Goal: Task Accomplishment & Management: Manage account settings

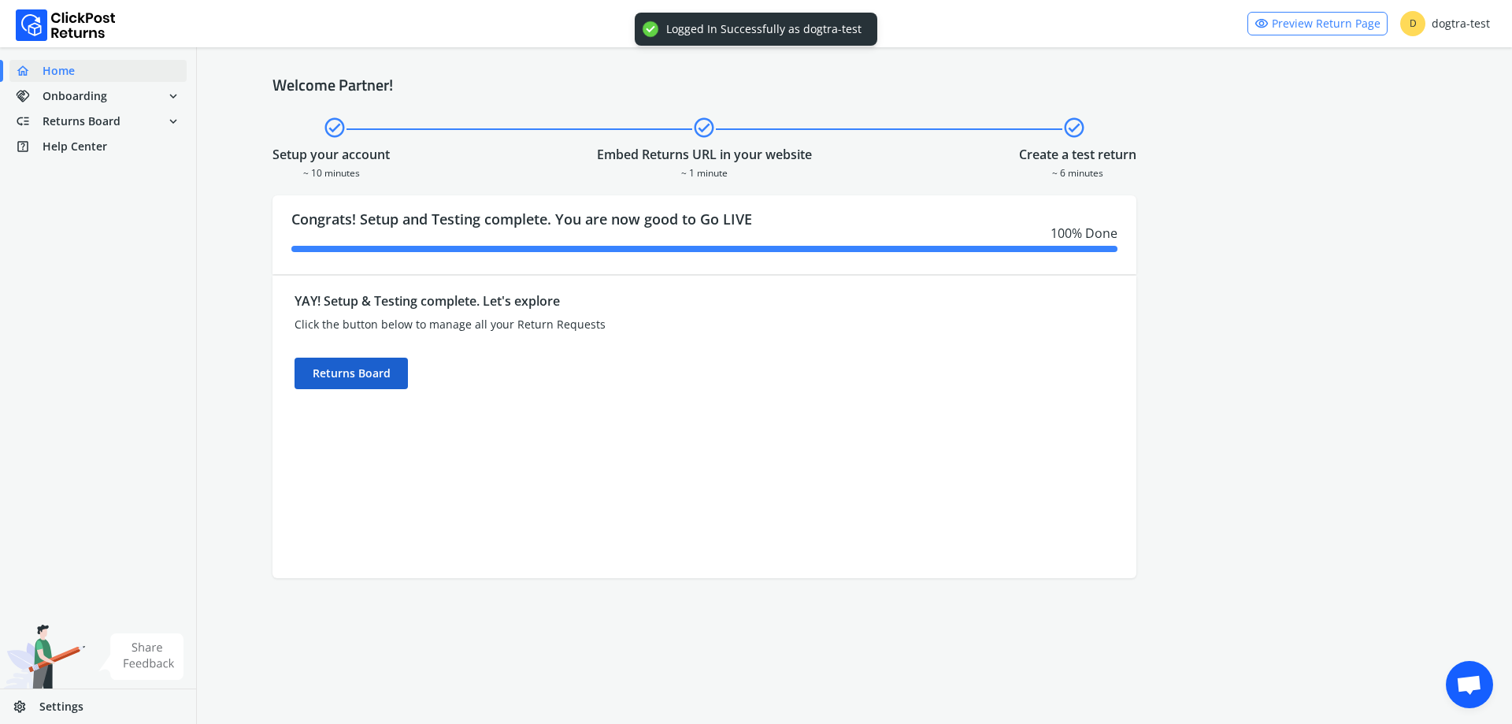
click at [371, 374] on div "Returns Board" at bounding box center [351, 374] width 113 height 32
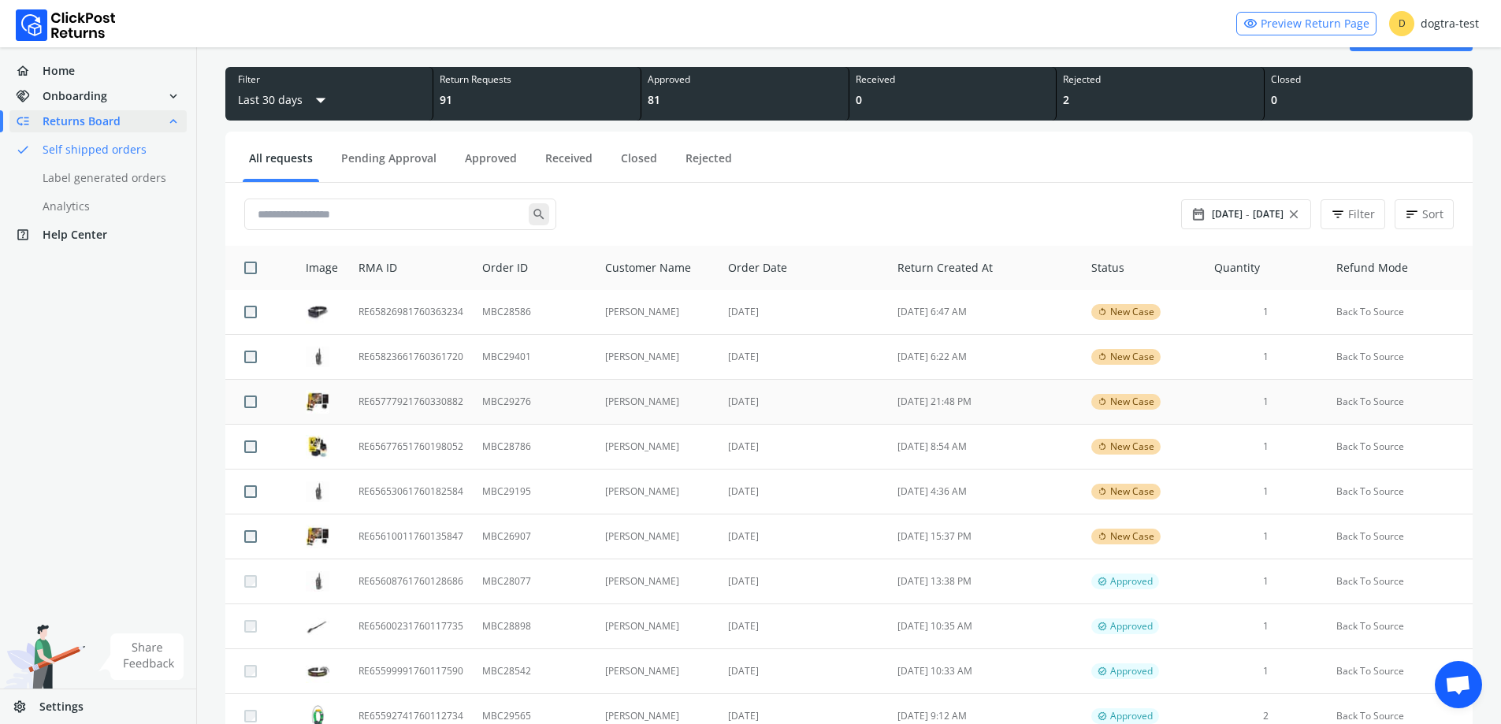
scroll to position [79, 0]
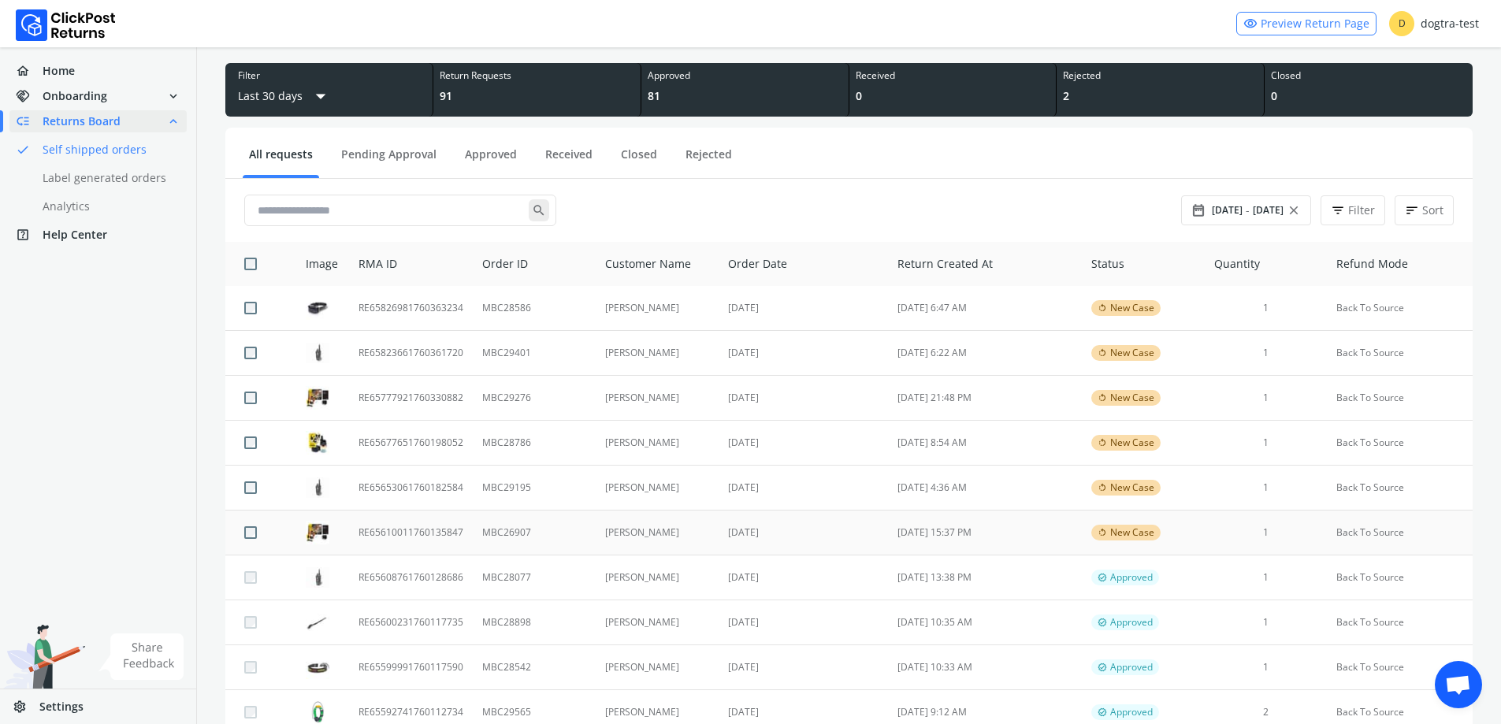
click at [664, 532] on td "[PERSON_NAME]" at bounding box center [657, 532] width 124 height 45
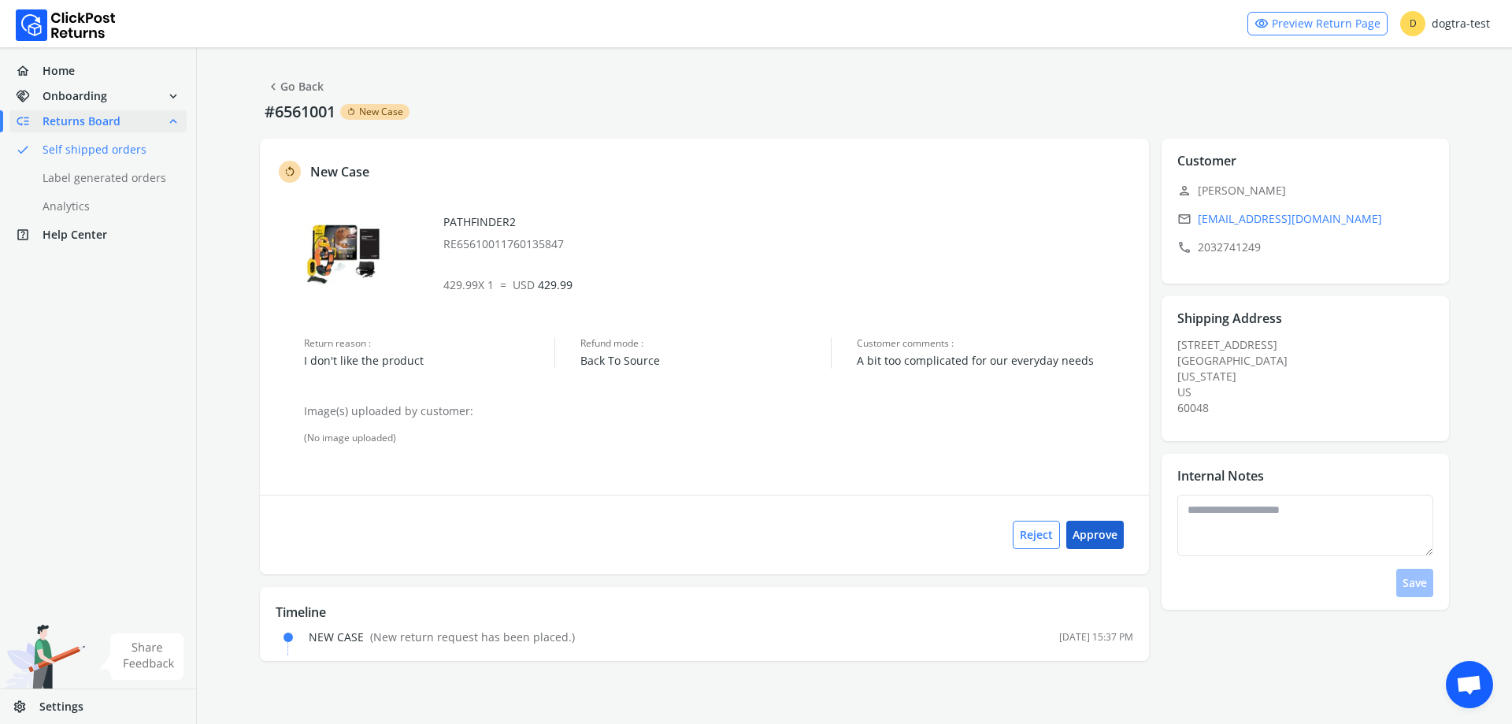
click at [1107, 538] on button "Approve" at bounding box center [1096, 535] width 58 height 28
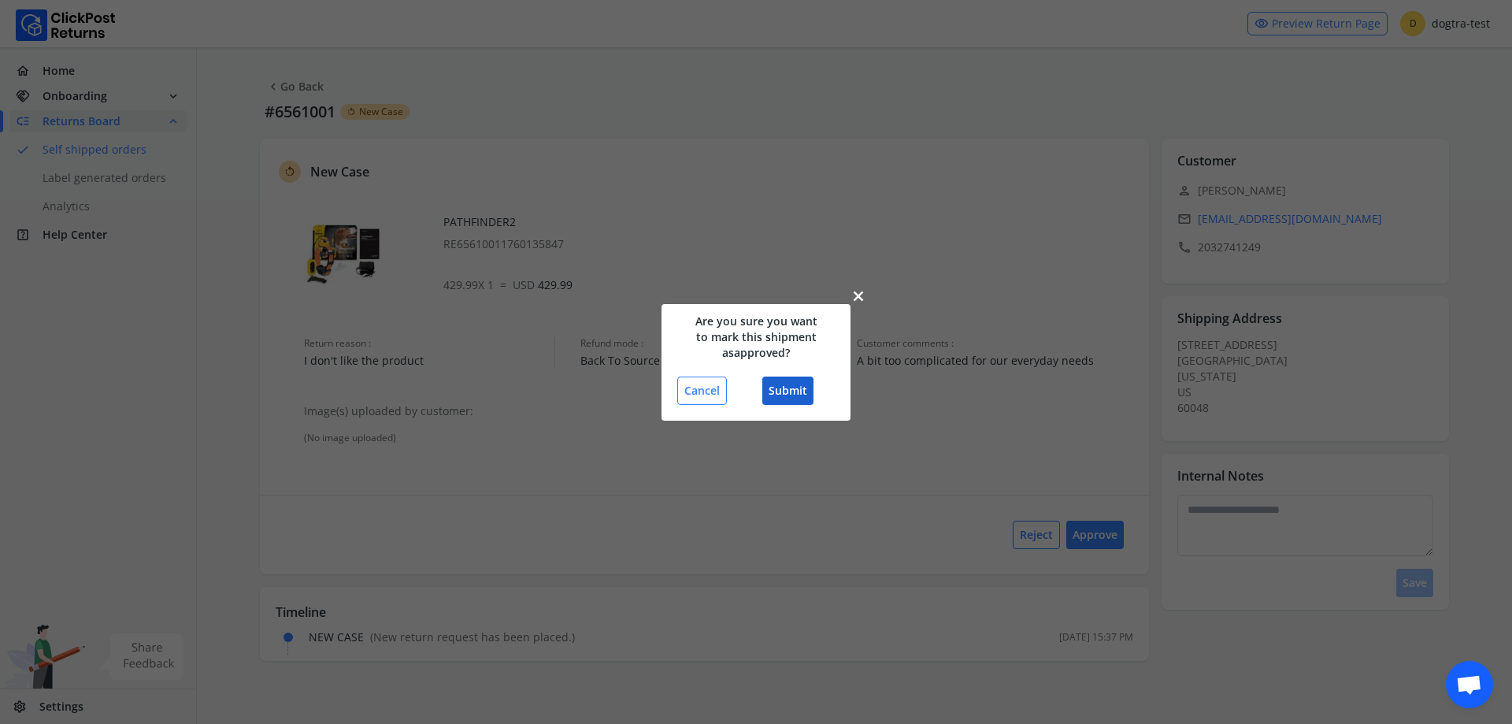
click at [791, 393] on button "Submit" at bounding box center [787, 391] width 51 height 28
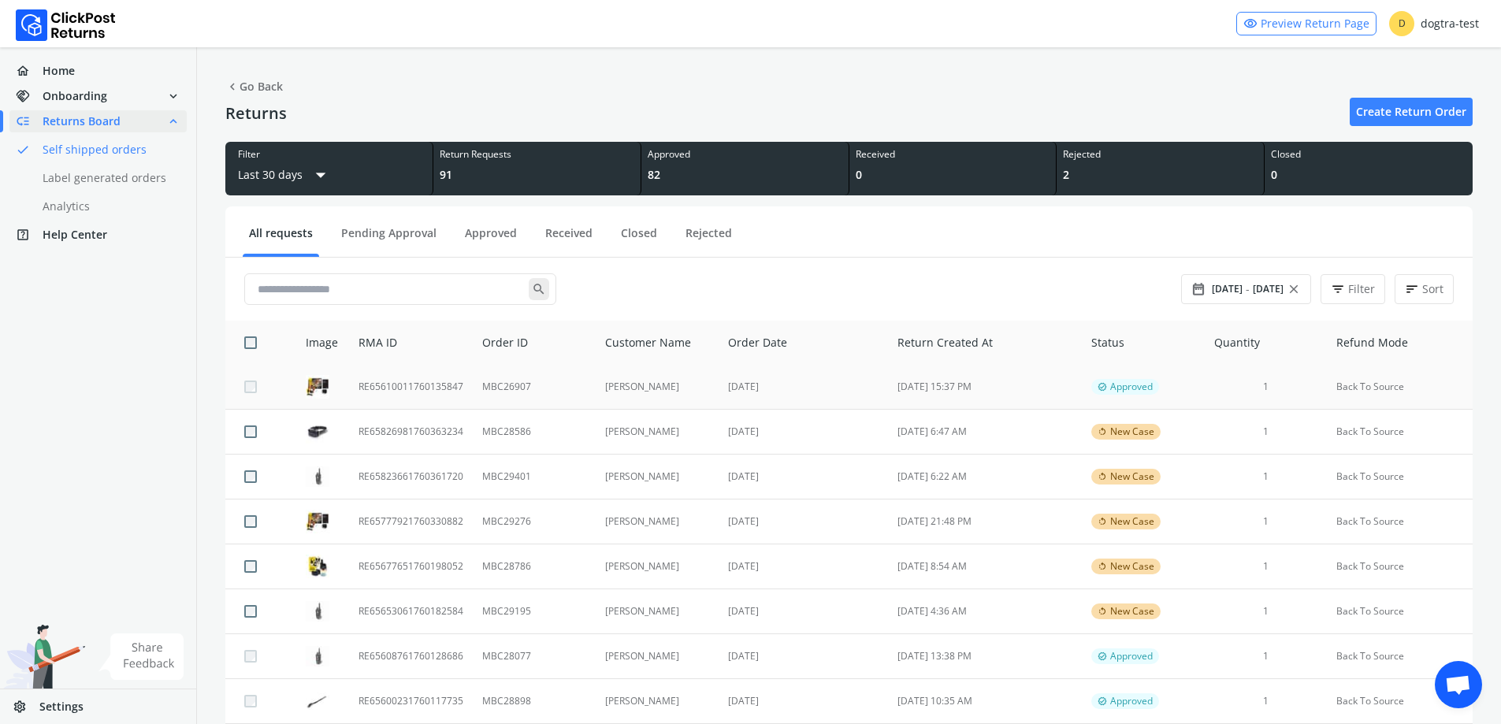
click at [493, 384] on td "MBC26907" at bounding box center [534, 387] width 122 height 45
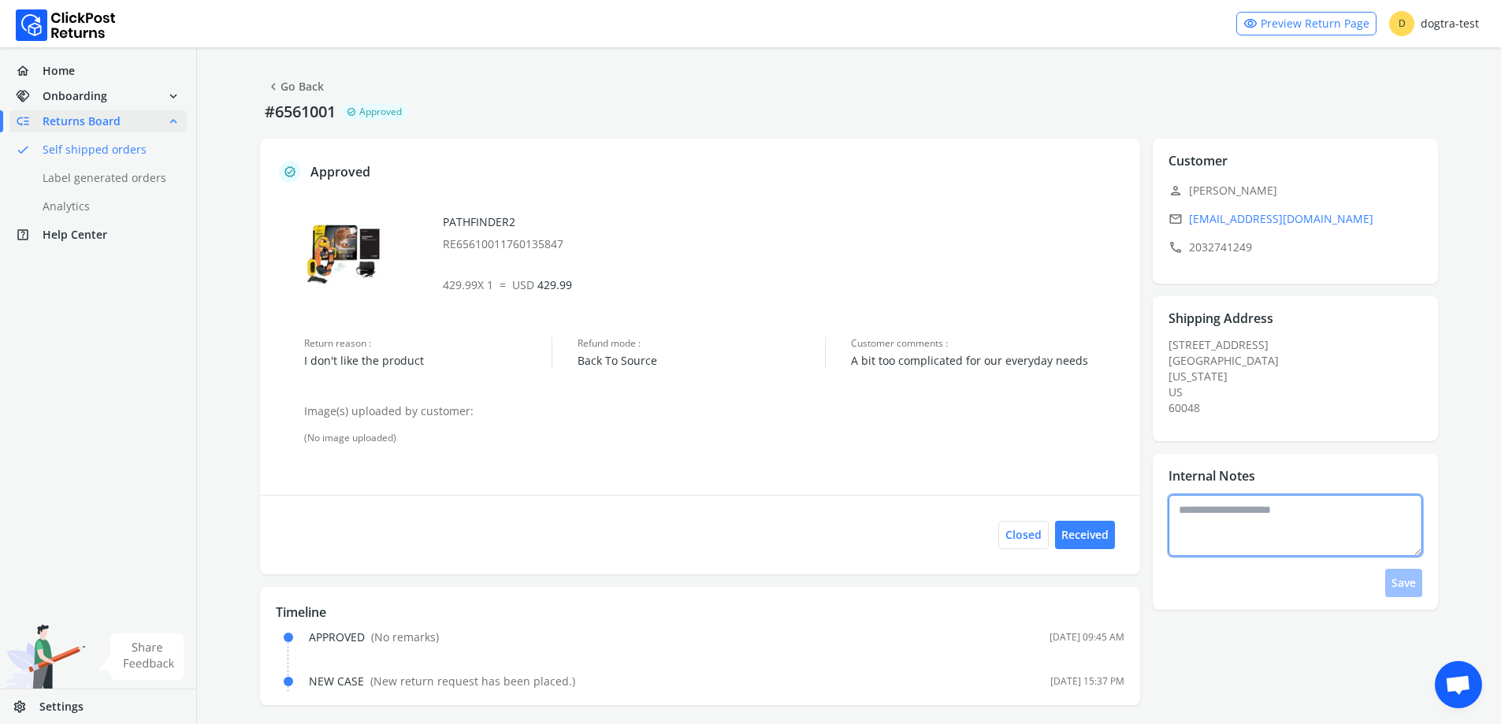
click at [1324, 532] on textarea at bounding box center [1295, 525] width 254 height 61
type textarea "**********"
click at [1412, 586] on button "Save" at bounding box center [1403, 583] width 37 height 28
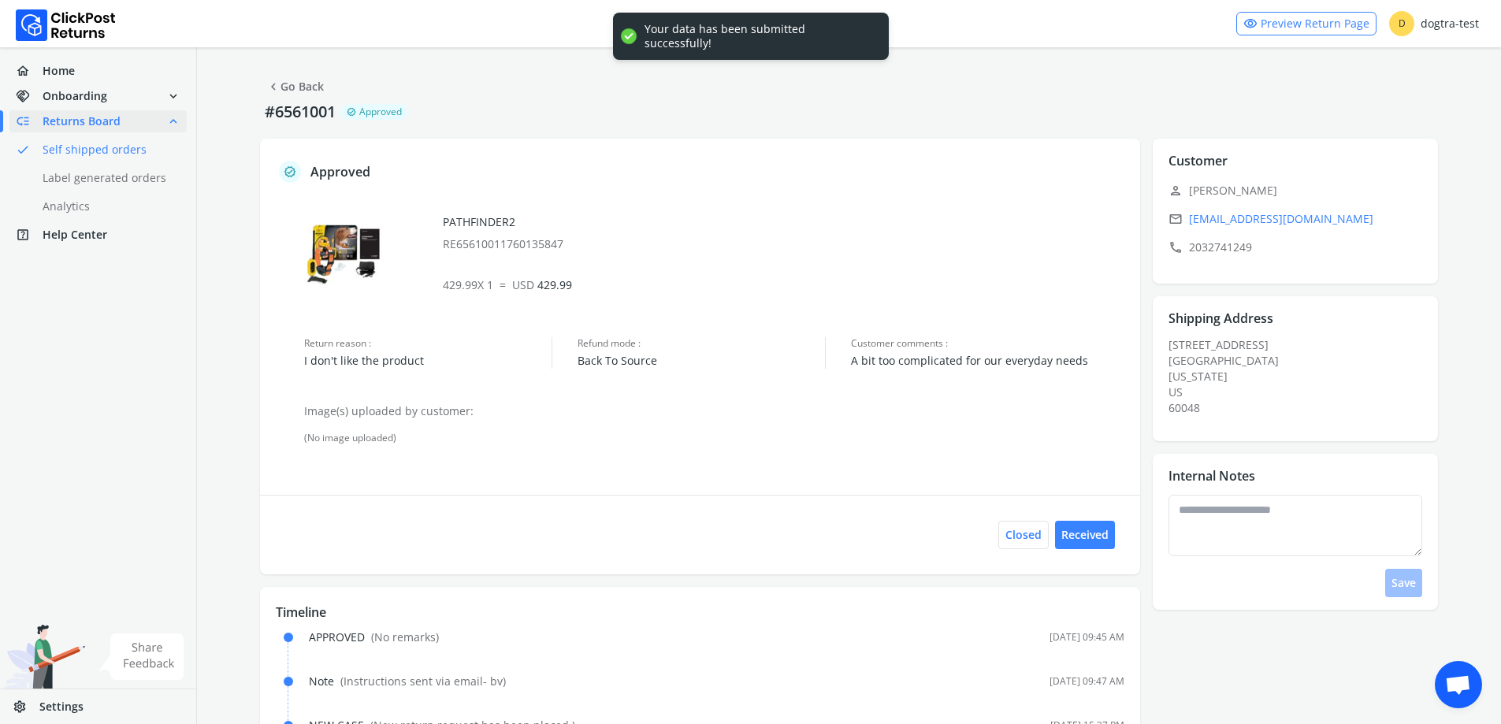
click at [308, 89] on link "chevron_left Go Back" at bounding box center [295, 87] width 58 height 22
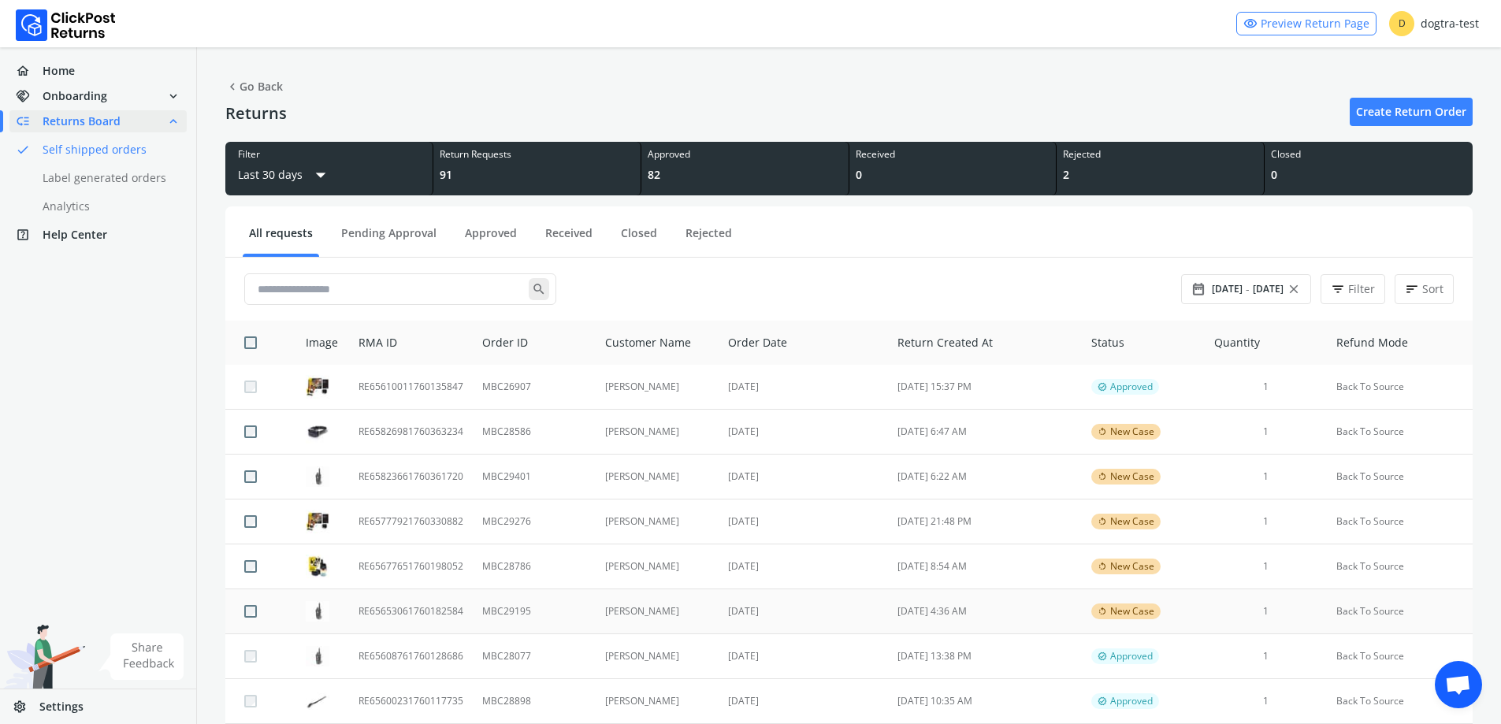
click at [558, 591] on td "MBC29195" at bounding box center [534, 611] width 122 height 45
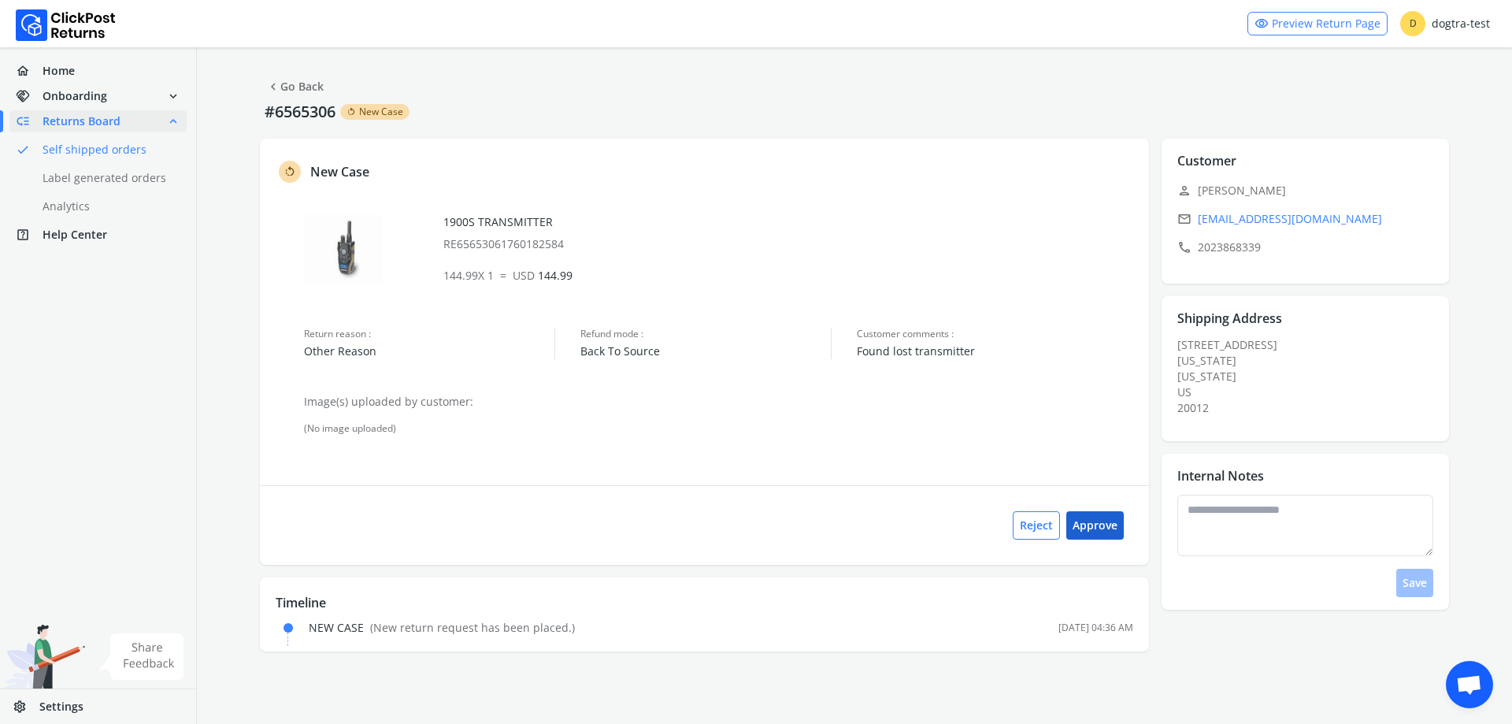
click at [1101, 529] on button "Approve" at bounding box center [1096, 525] width 58 height 28
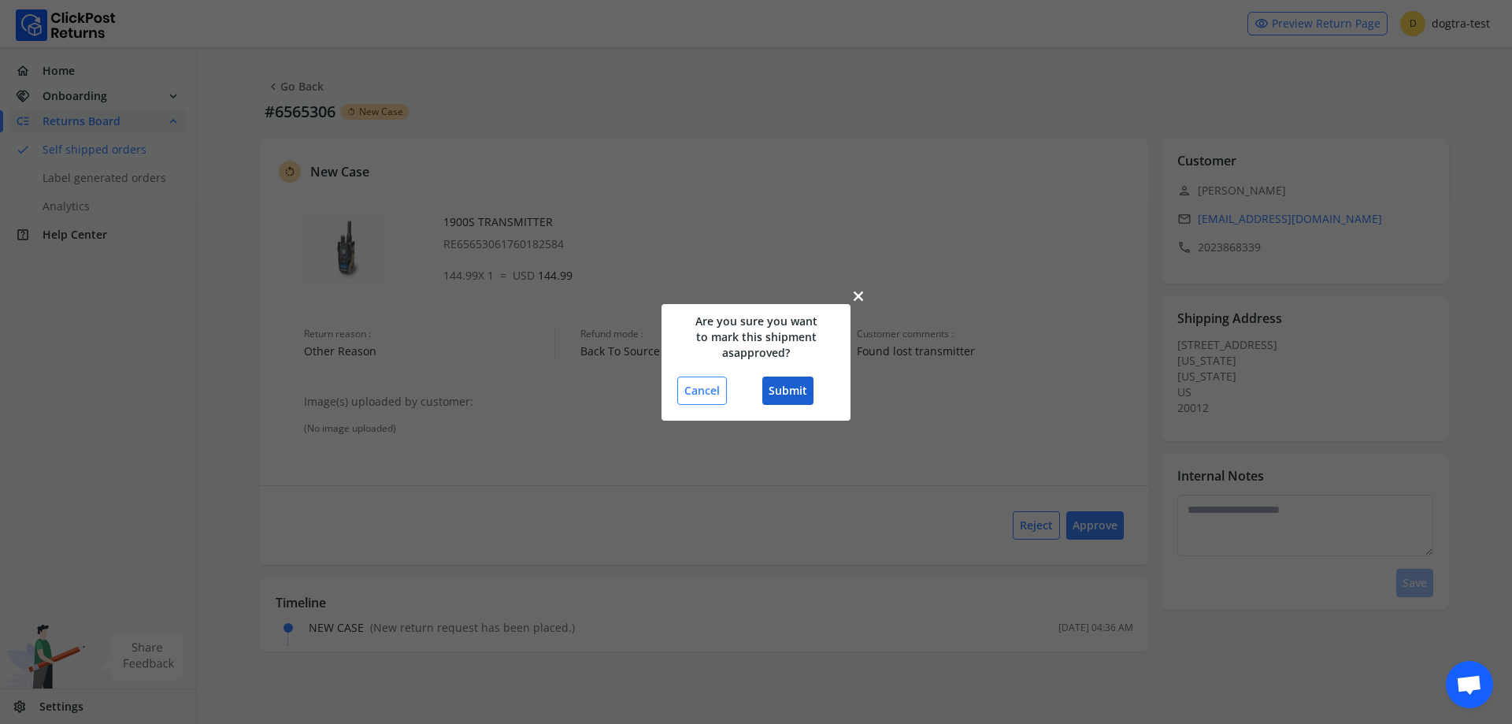
click at [771, 392] on button "Submit" at bounding box center [787, 391] width 51 height 28
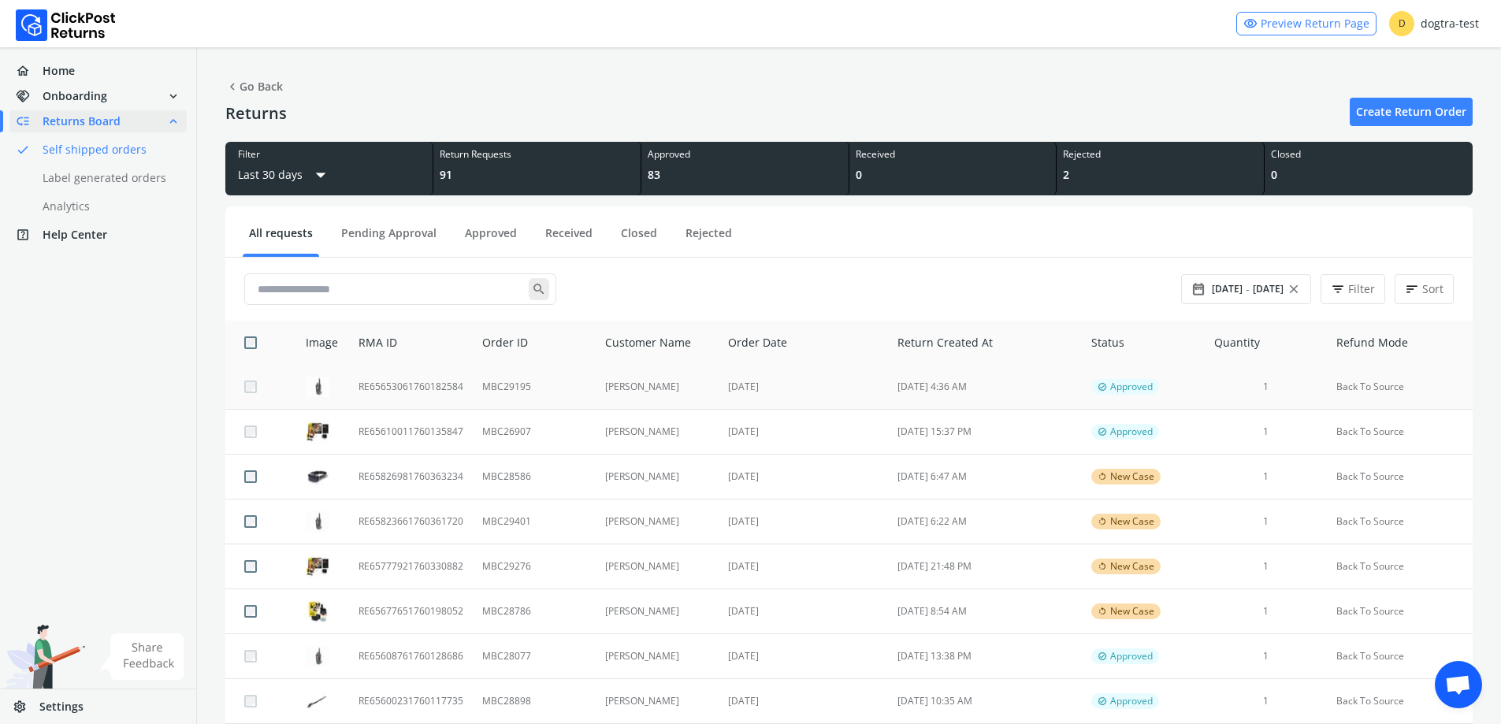
click at [545, 390] on td "MBC29195" at bounding box center [534, 387] width 122 height 45
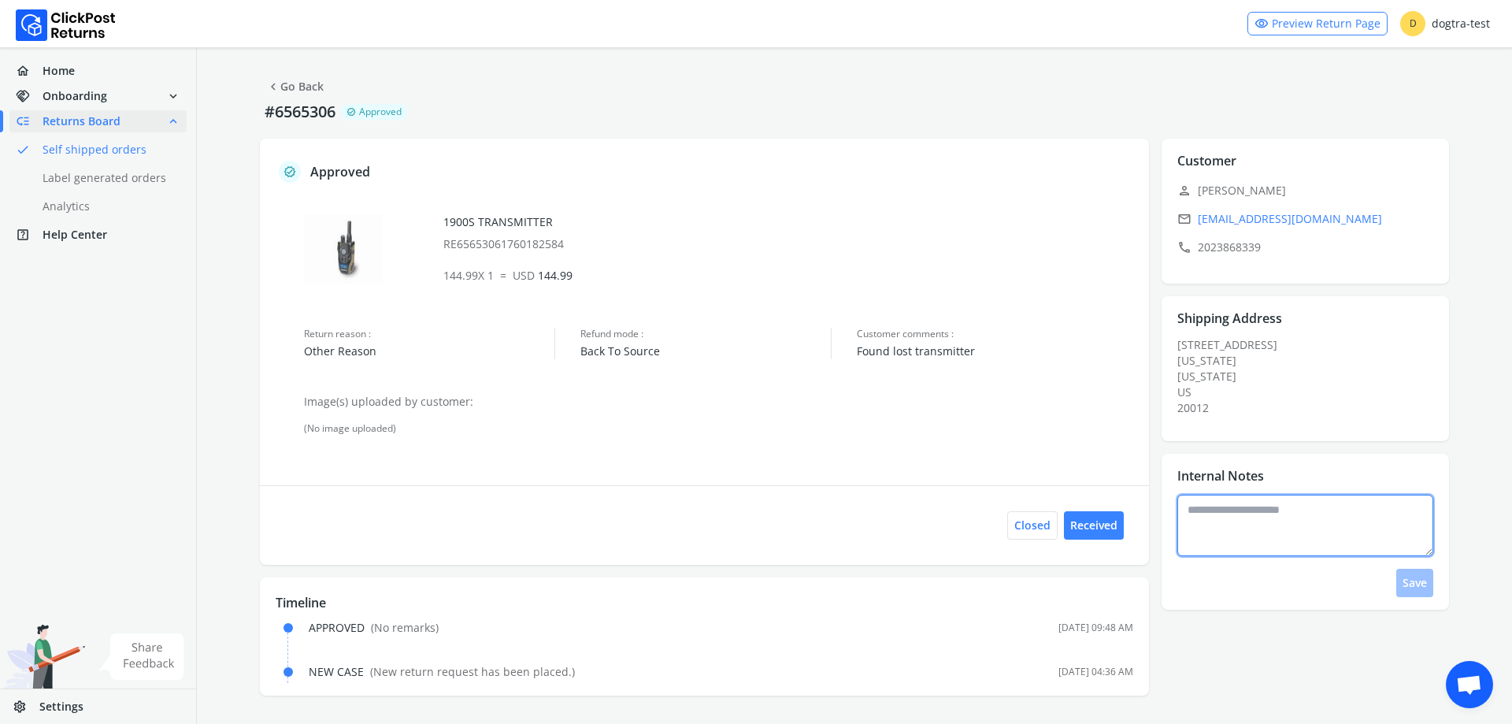
click at [1316, 526] on textarea at bounding box center [1306, 525] width 257 height 61
type textarea "**********"
click at [1404, 580] on button "Save" at bounding box center [1415, 583] width 37 height 28
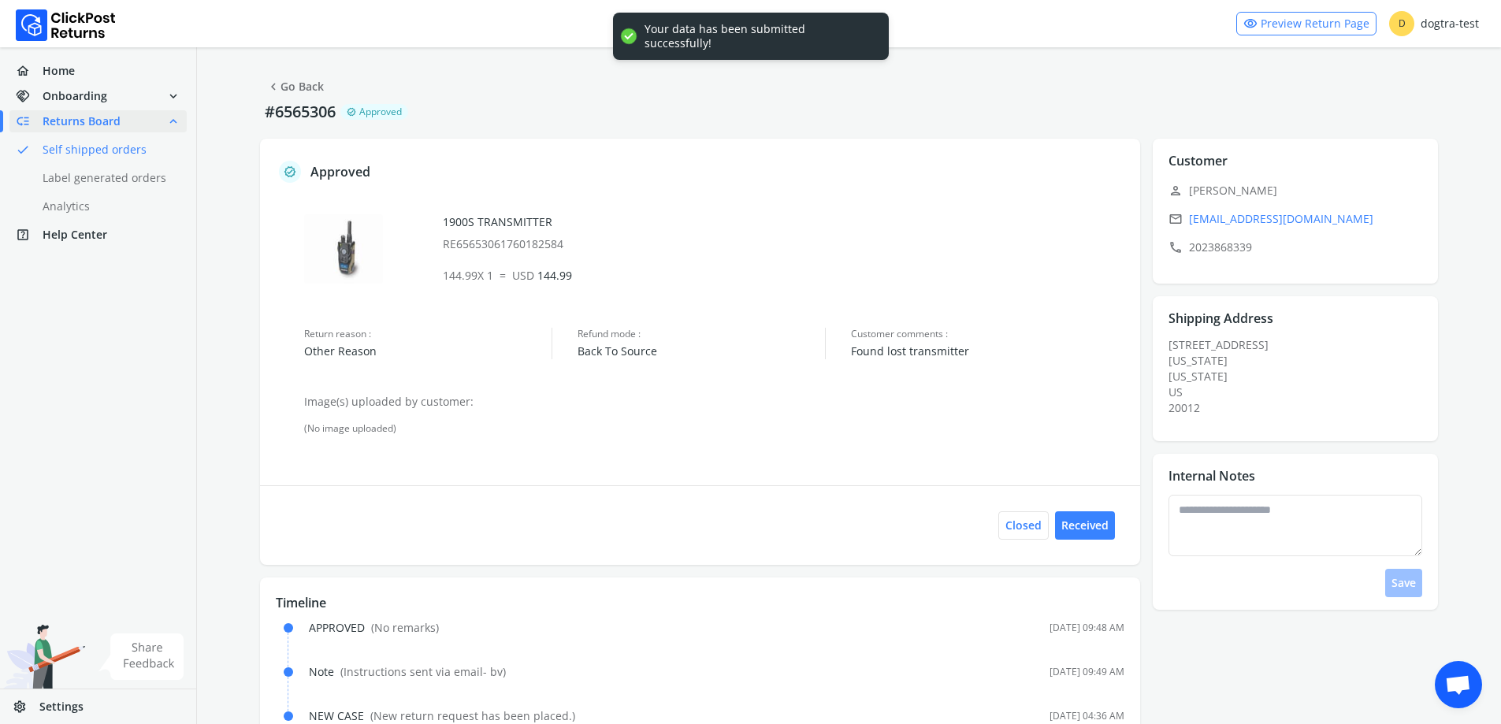
click at [307, 77] on link "chevron_left Go Back" at bounding box center [295, 87] width 58 height 22
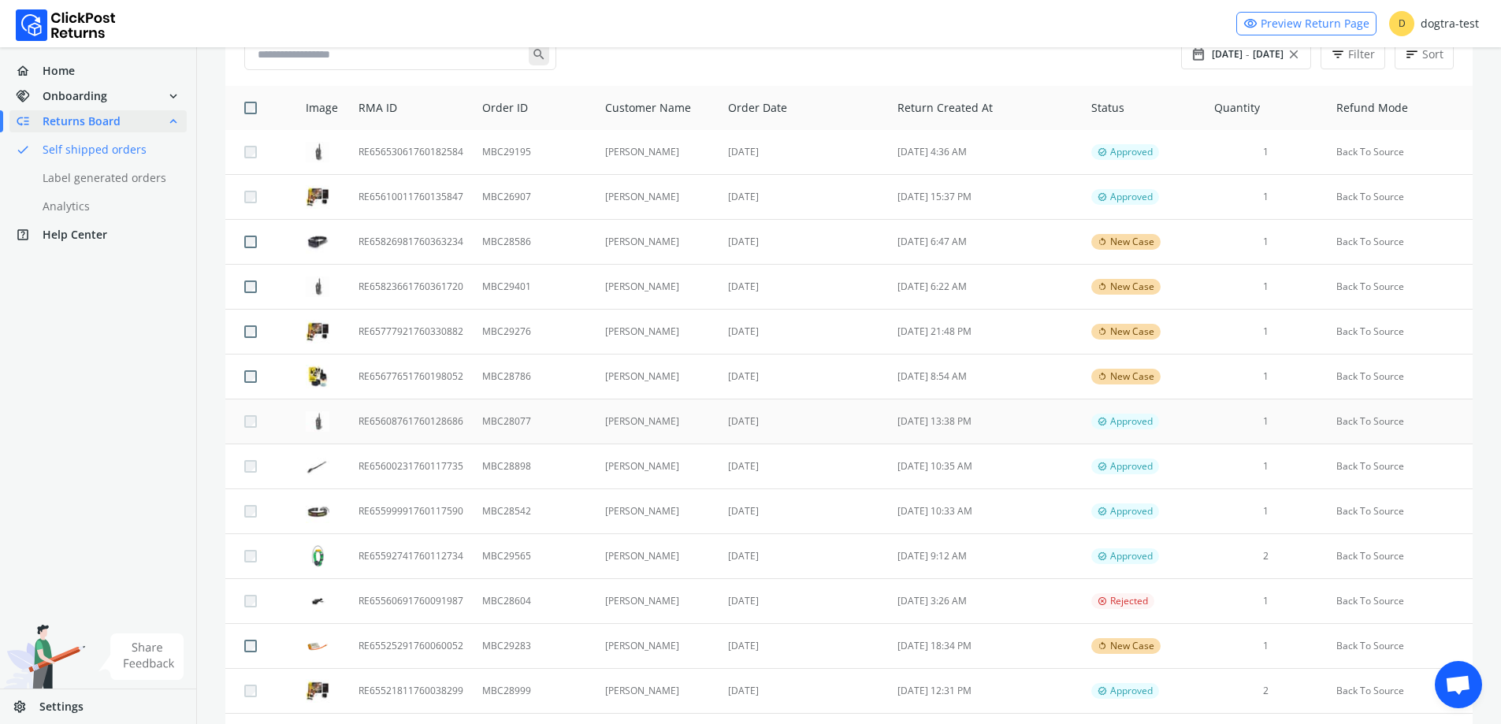
scroll to position [236, 0]
click at [662, 379] on td "[PERSON_NAME]" at bounding box center [657, 375] width 124 height 45
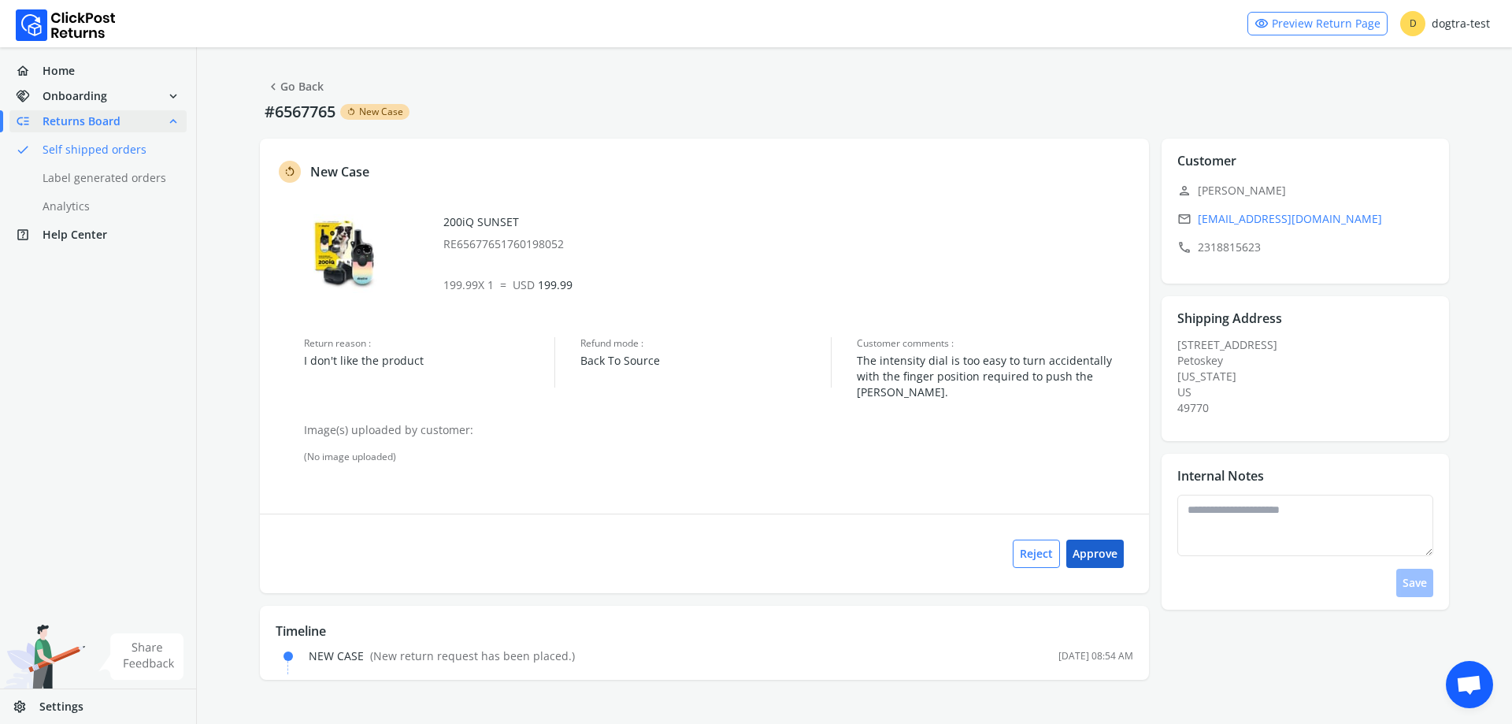
click at [1102, 540] on button "Approve" at bounding box center [1096, 554] width 58 height 28
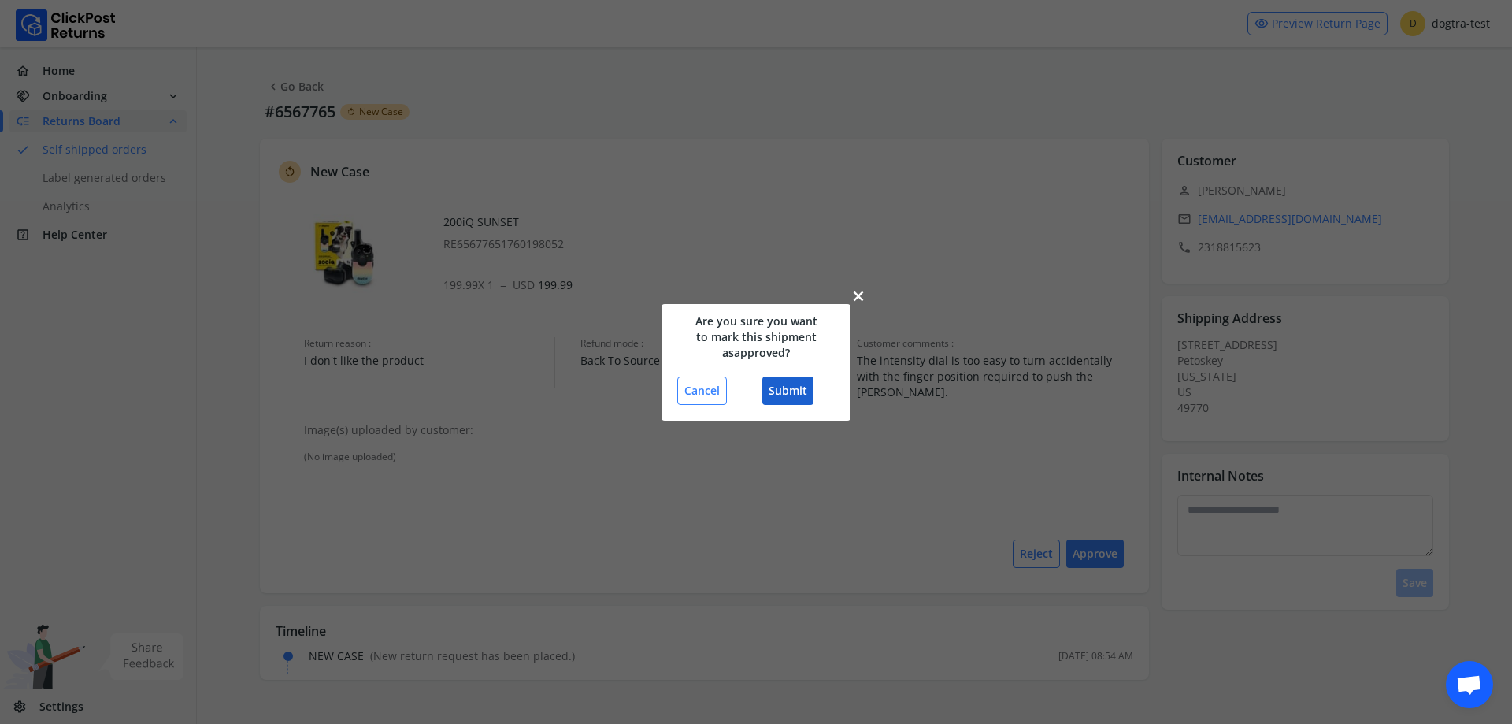
click at [781, 384] on button "Submit" at bounding box center [787, 391] width 51 height 28
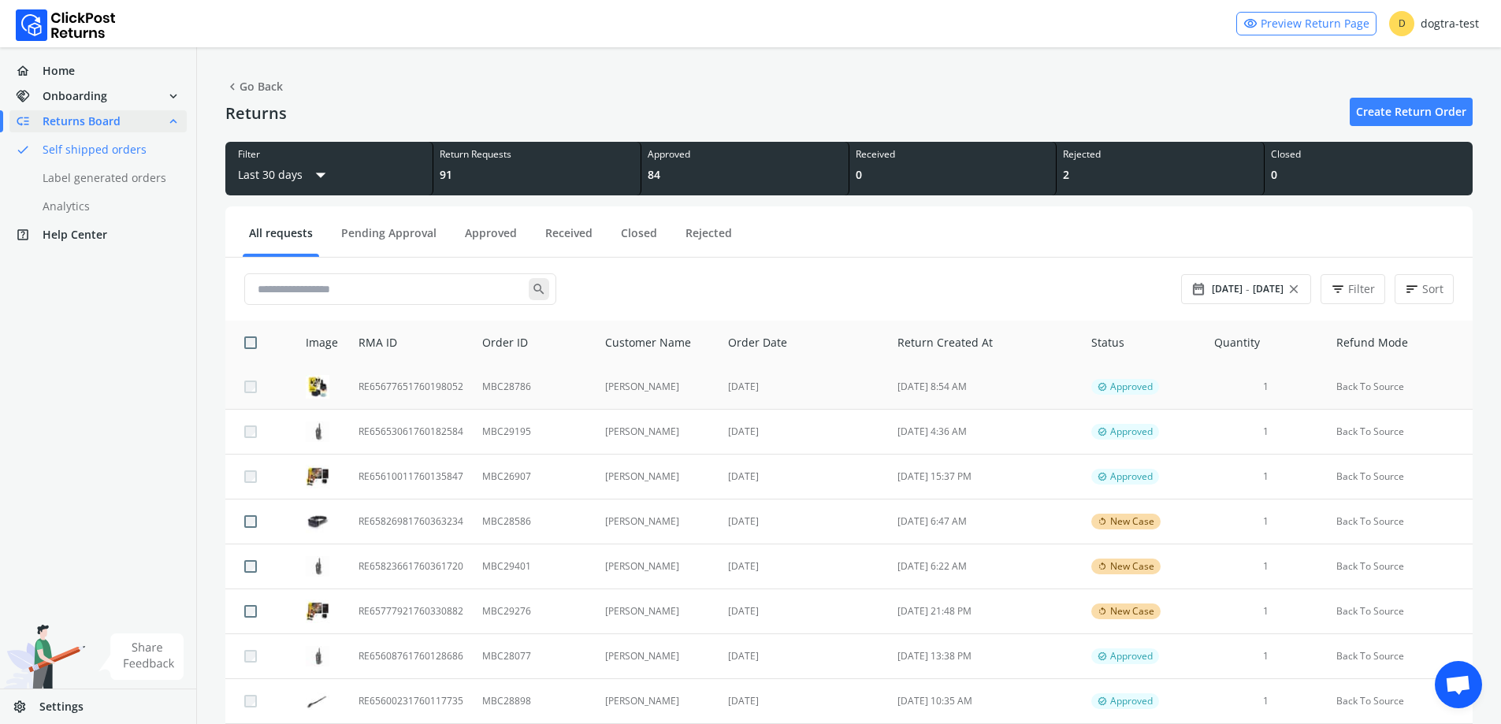
click at [670, 374] on td "[PERSON_NAME]" at bounding box center [657, 387] width 124 height 45
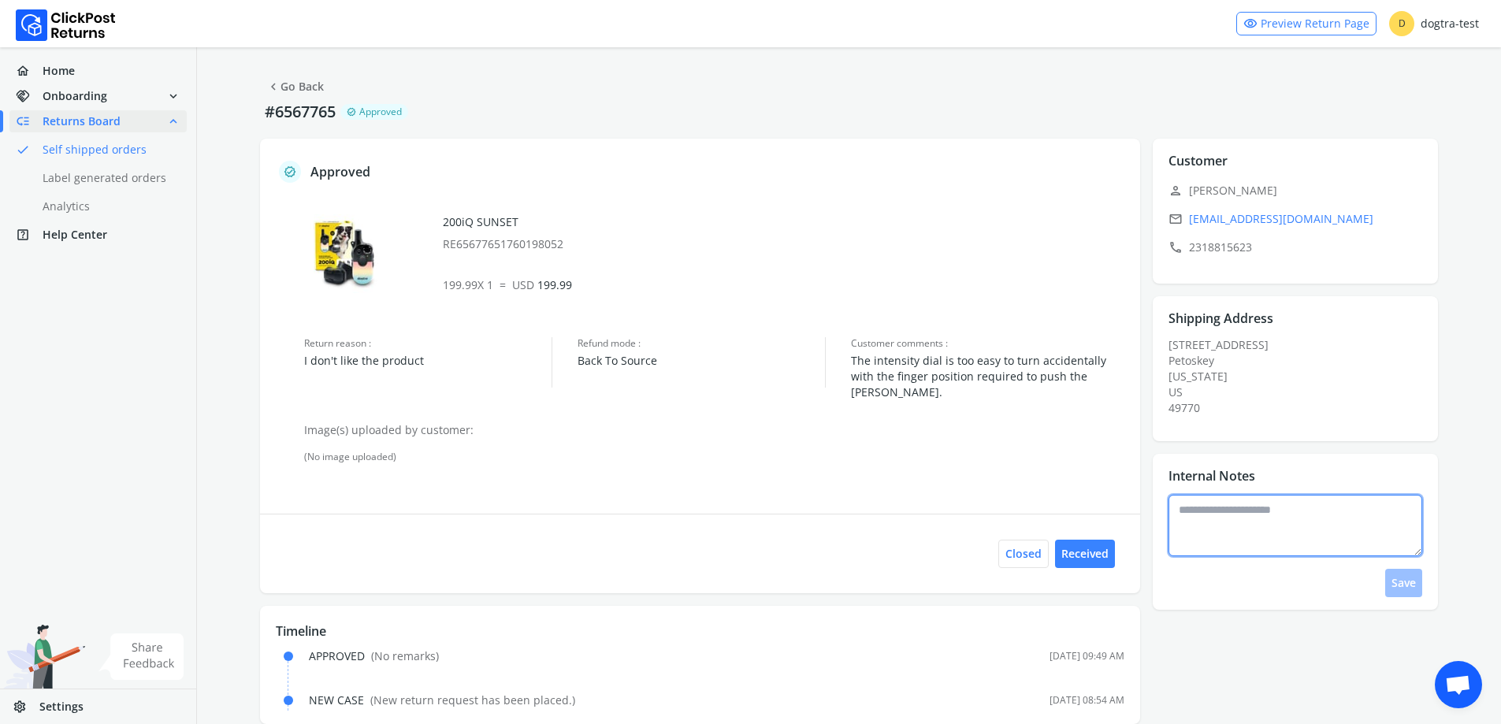
drag, startPoint x: 1292, startPoint y: 542, endPoint x: 1291, endPoint y: 532, distance: 9.5
click at [1291, 540] on textarea at bounding box center [1295, 525] width 254 height 61
type textarea "**********"
click at [1402, 577] on button "Save" at bounding box center [1403, 583] width 37 height 28
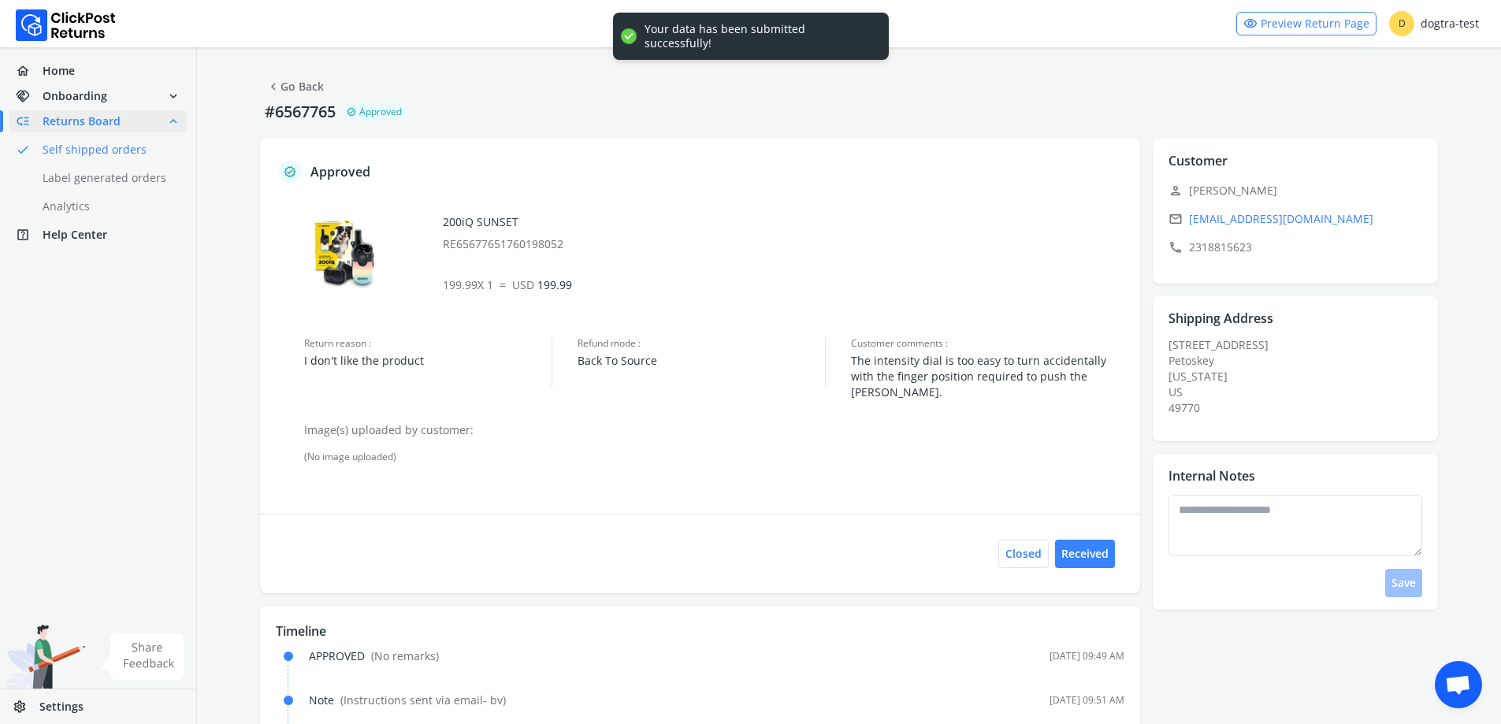
click at [295, 73] on button "chevron_left Go Back" at bounding box center [295, 86] width 70 height 28
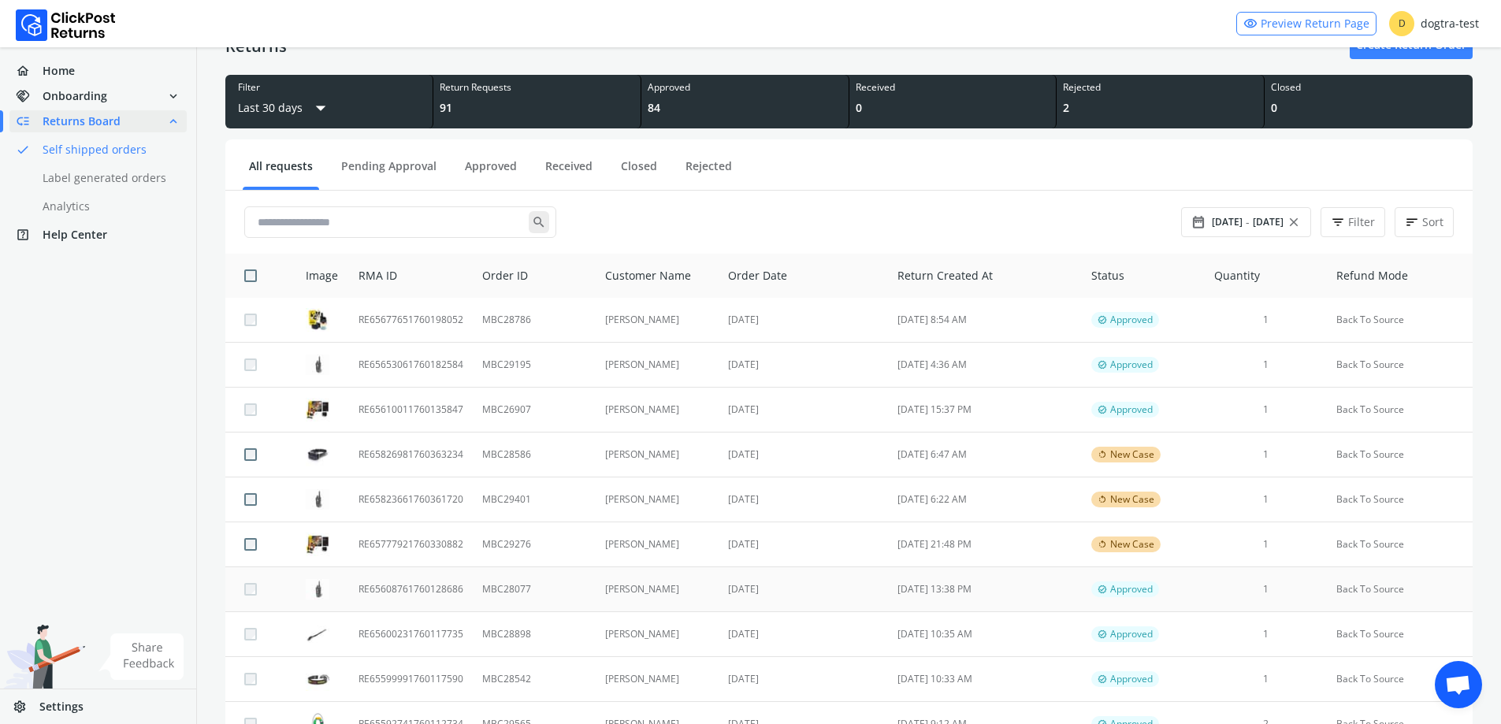
scroll to position [158, 0]
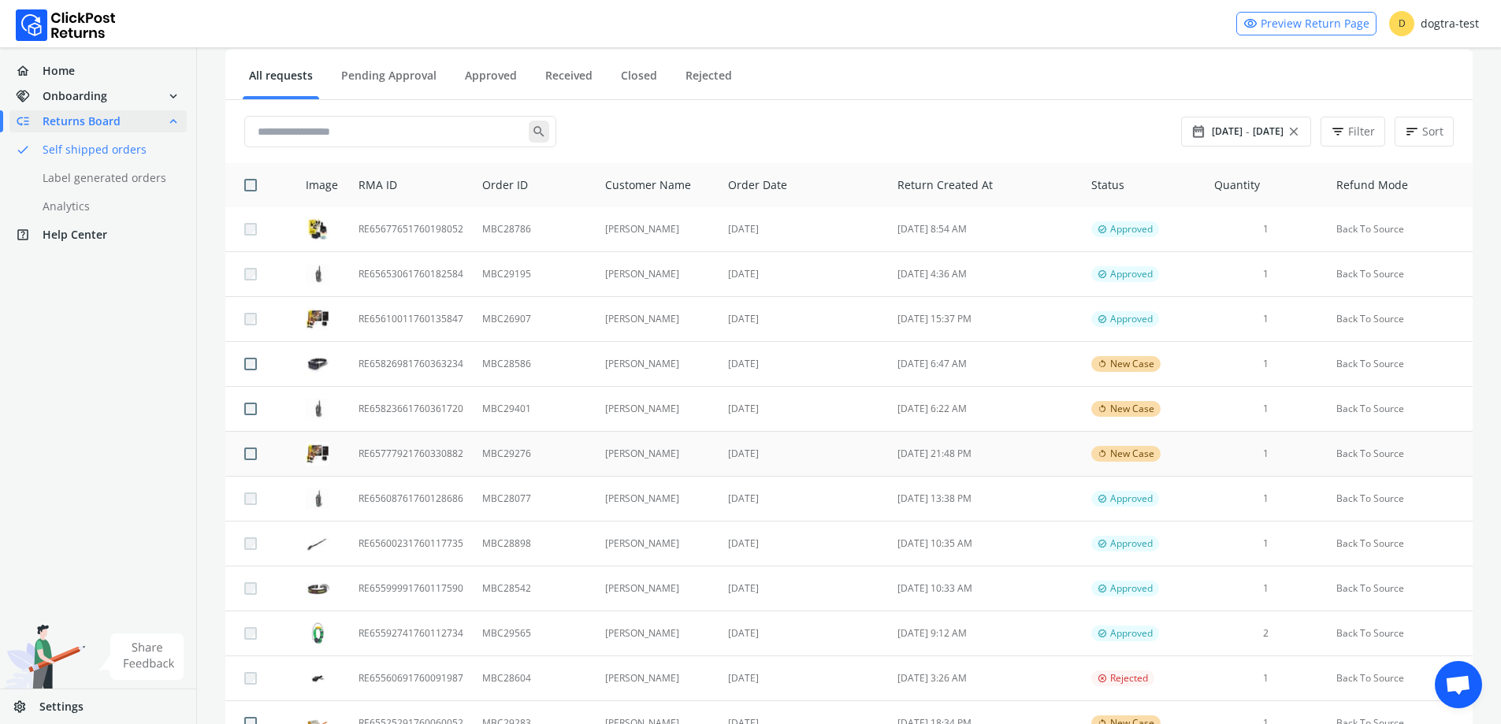
click at [768, 460] on td "[DATE]" at bounding box center [802, 454] width 169 height 45
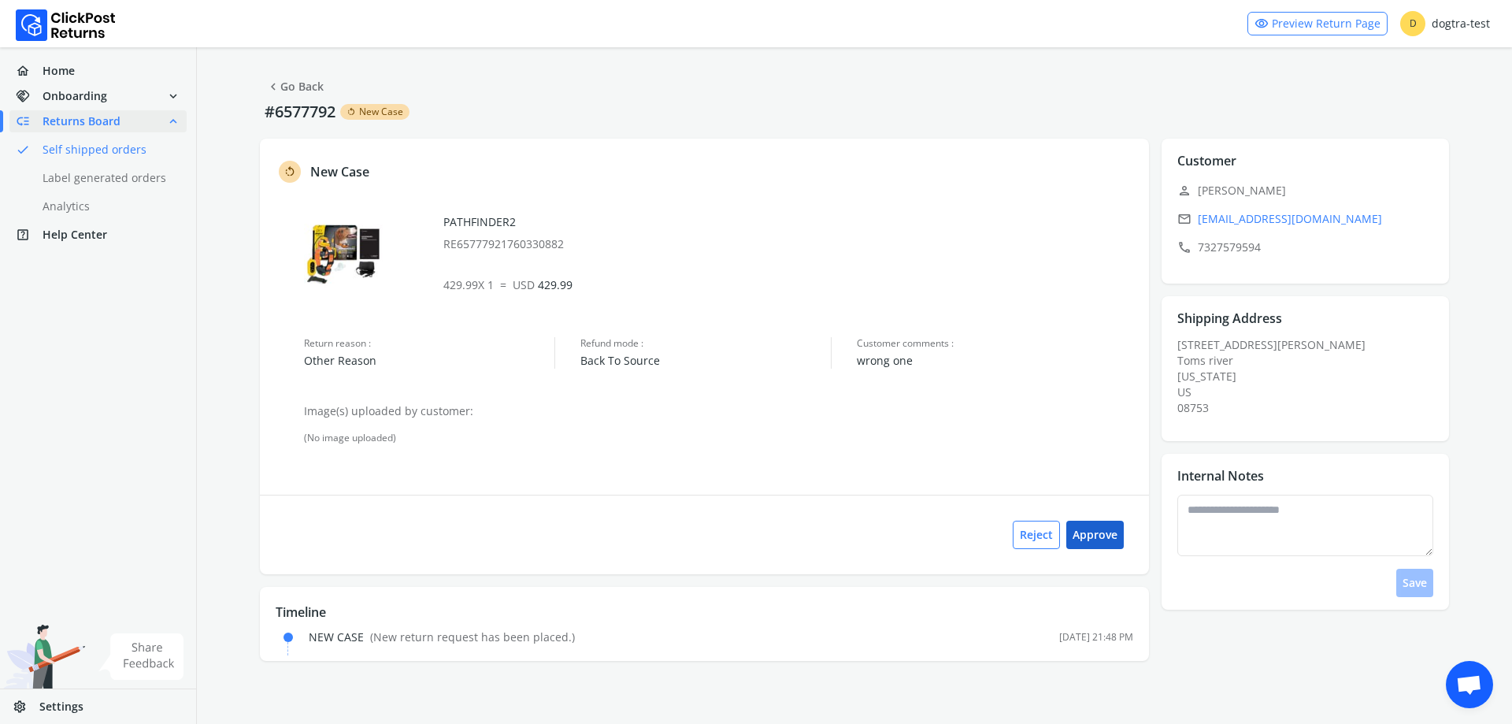
click at [1095, 538] on button "Approve" at bounding box center [1096, 535] width 58 height 28
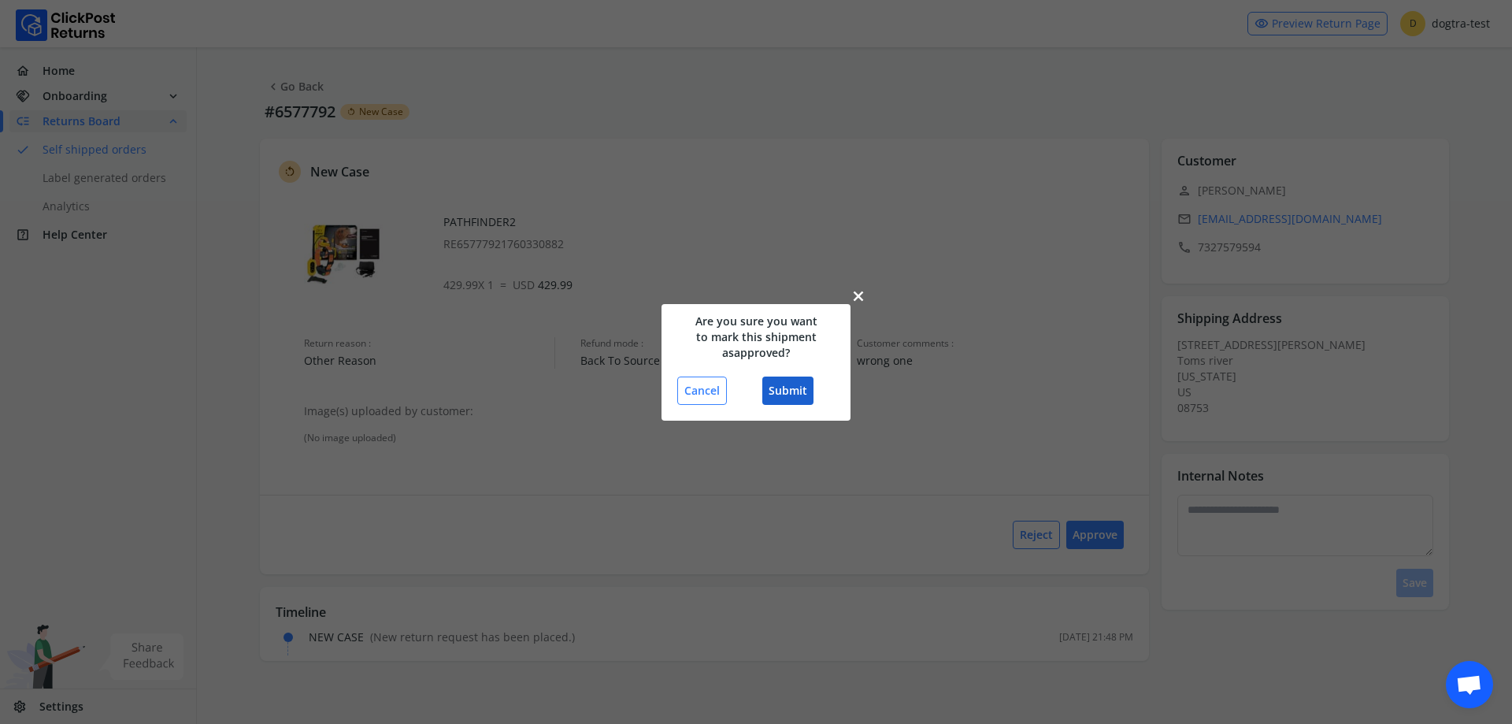
click at [785, 395] on button "Submit" at bounding box center [787, 391] width 51 height 28
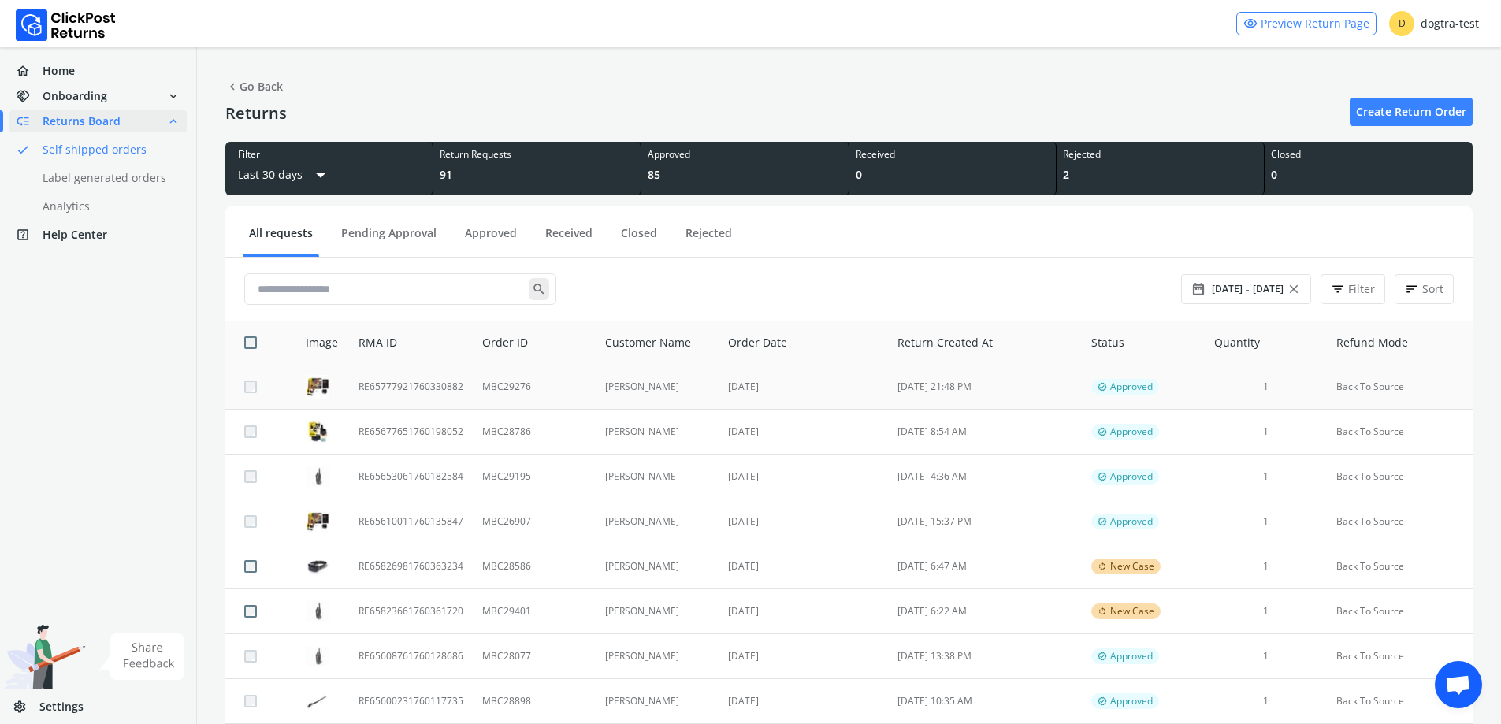
click at [668, 395] on td "[PERSON_NAME]" at bounding box center [657, 387] width 124 height 45
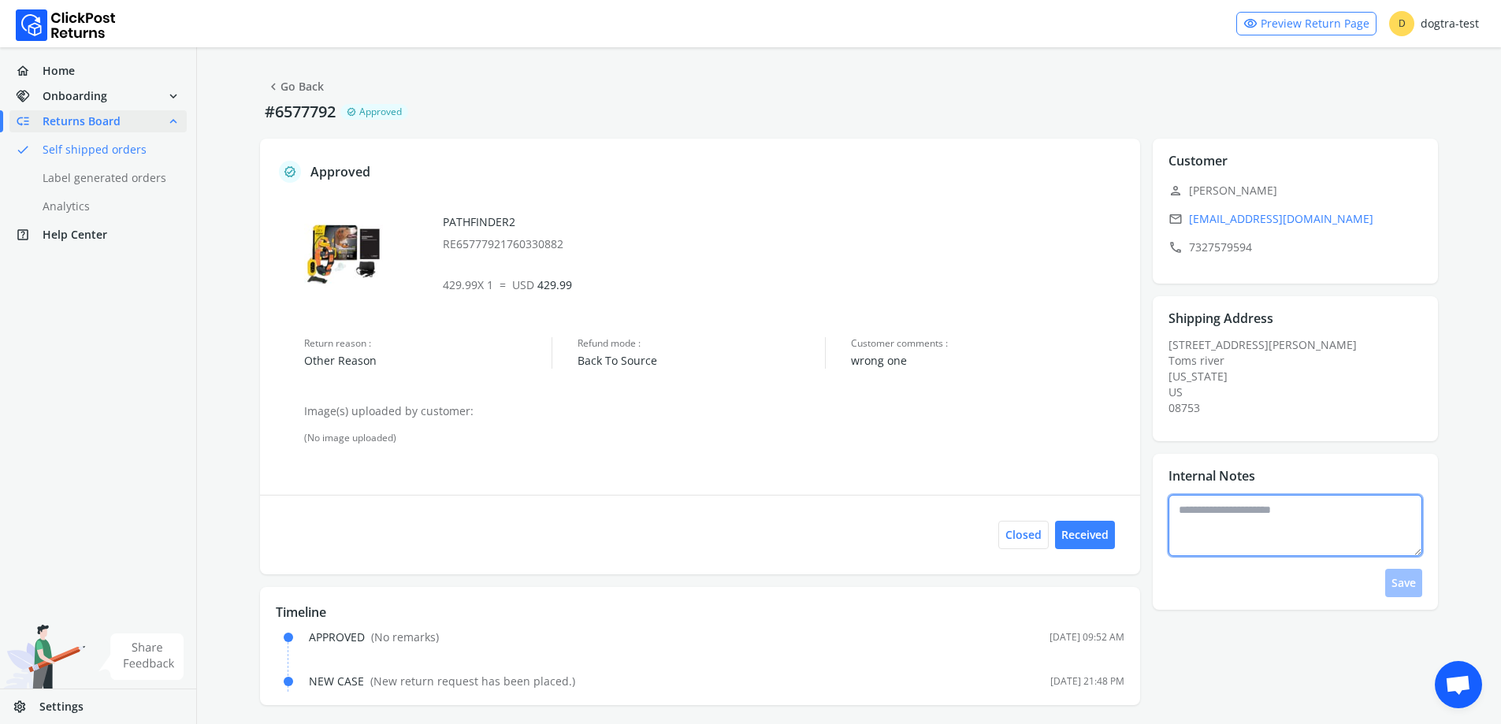
click at [1242, 534] on textarea at bounding box center [1295, 525] width 254 height 61
type textarea "*"
type textarea "**********"
click at [1401, 580] on button "Save" at bounding box center [1403, 583] width 37 height 28
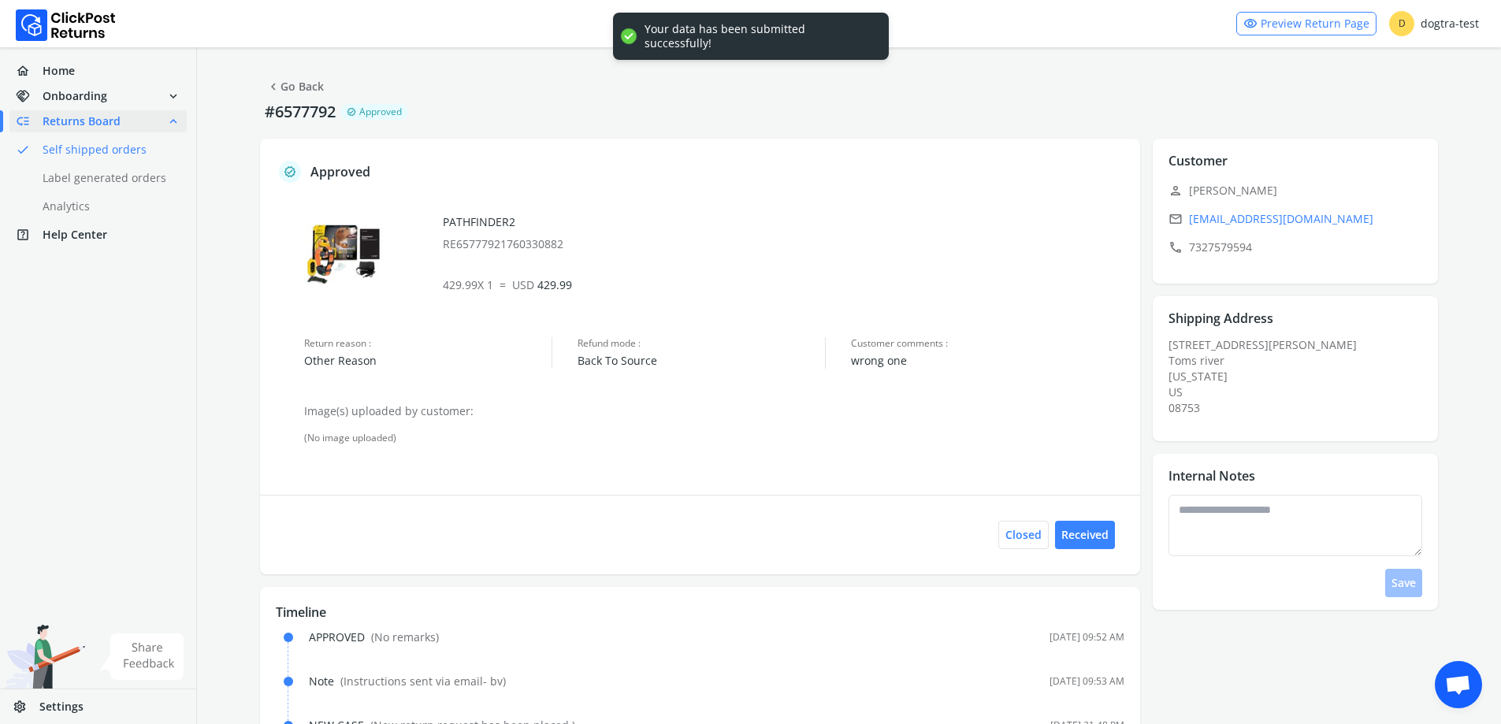
click at [314, 85] on link "chevron_left Go Back" at bounding box center [295, 87] width 58 height 22
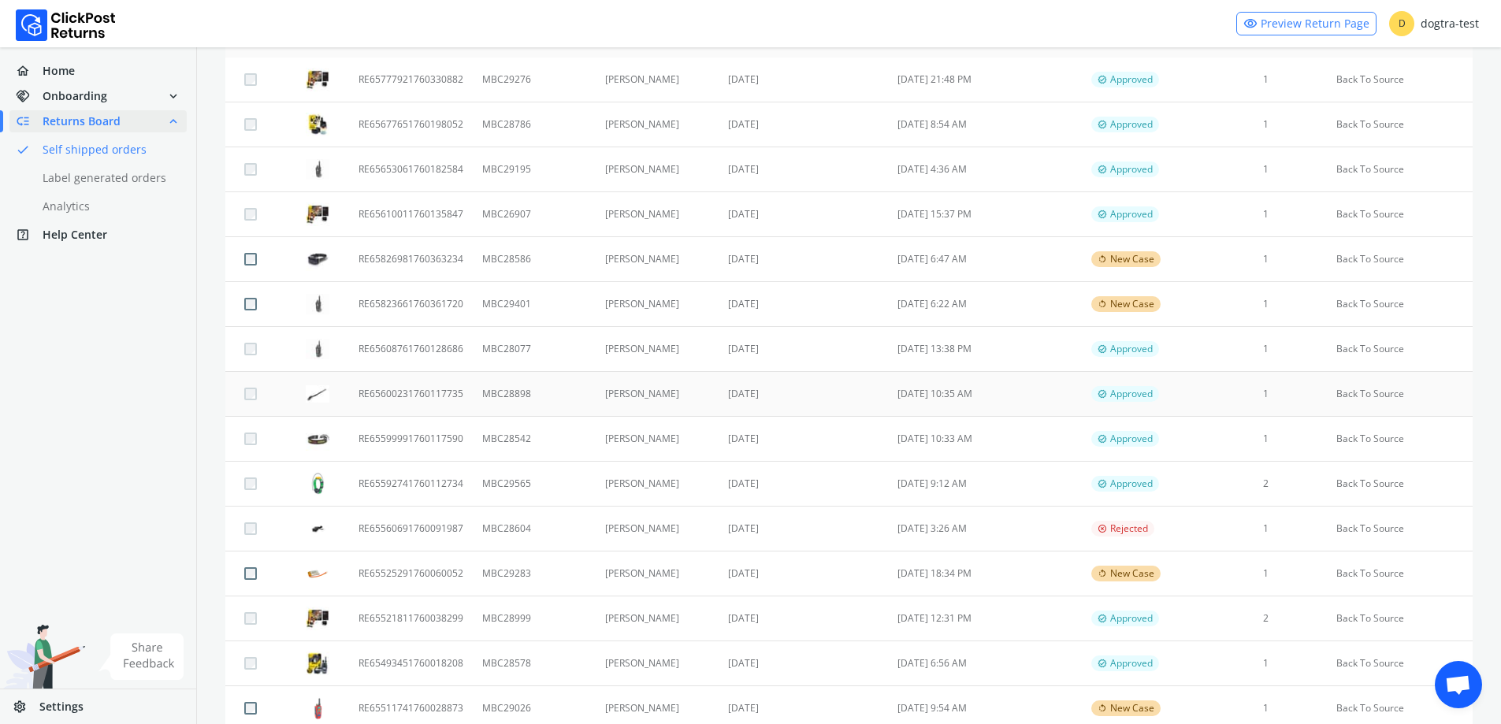
scroll to position [315, 0]
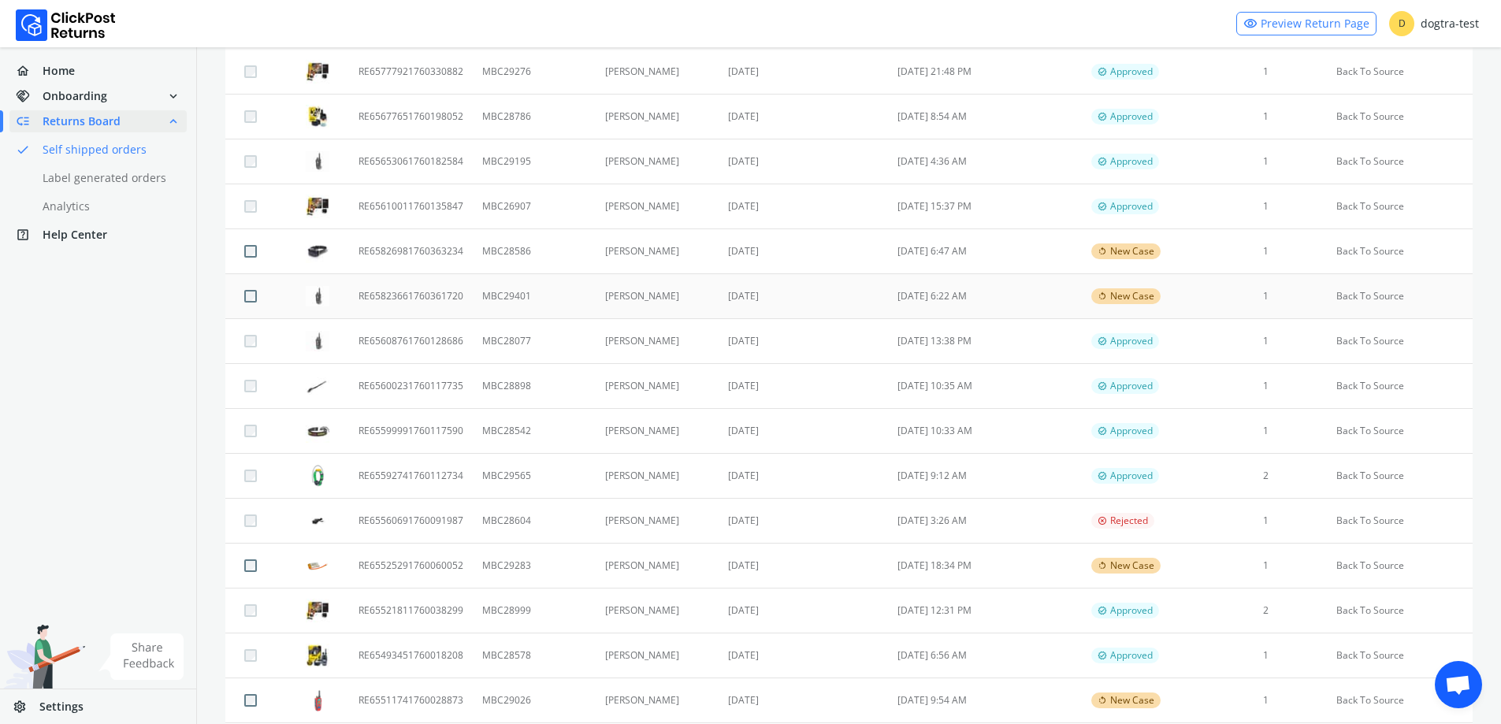
click at [821, 295] on td "[DATE]" at bounding box center [802, 296] width 169 height 45
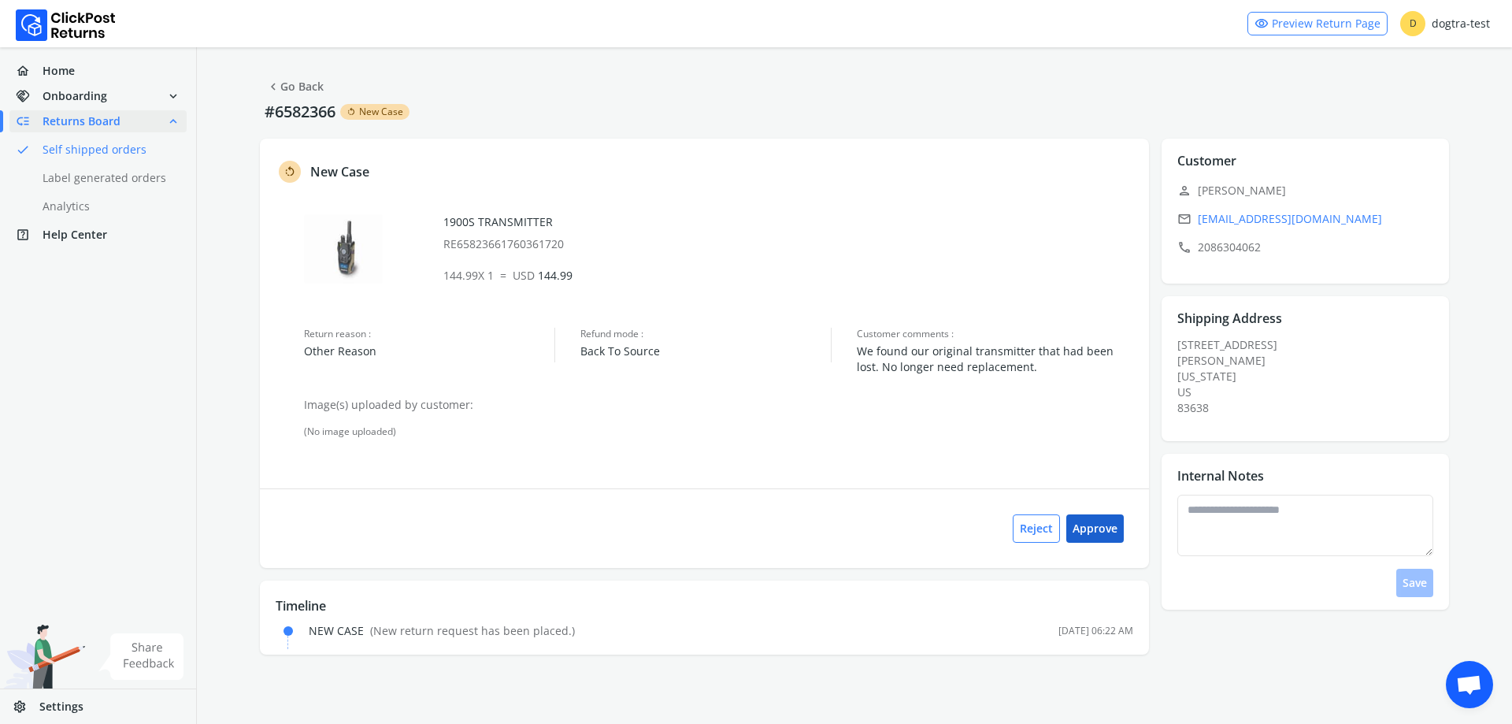
click at [1093, 534] on button "Approve" at bounding box center [1096, 528] width 58 height 28
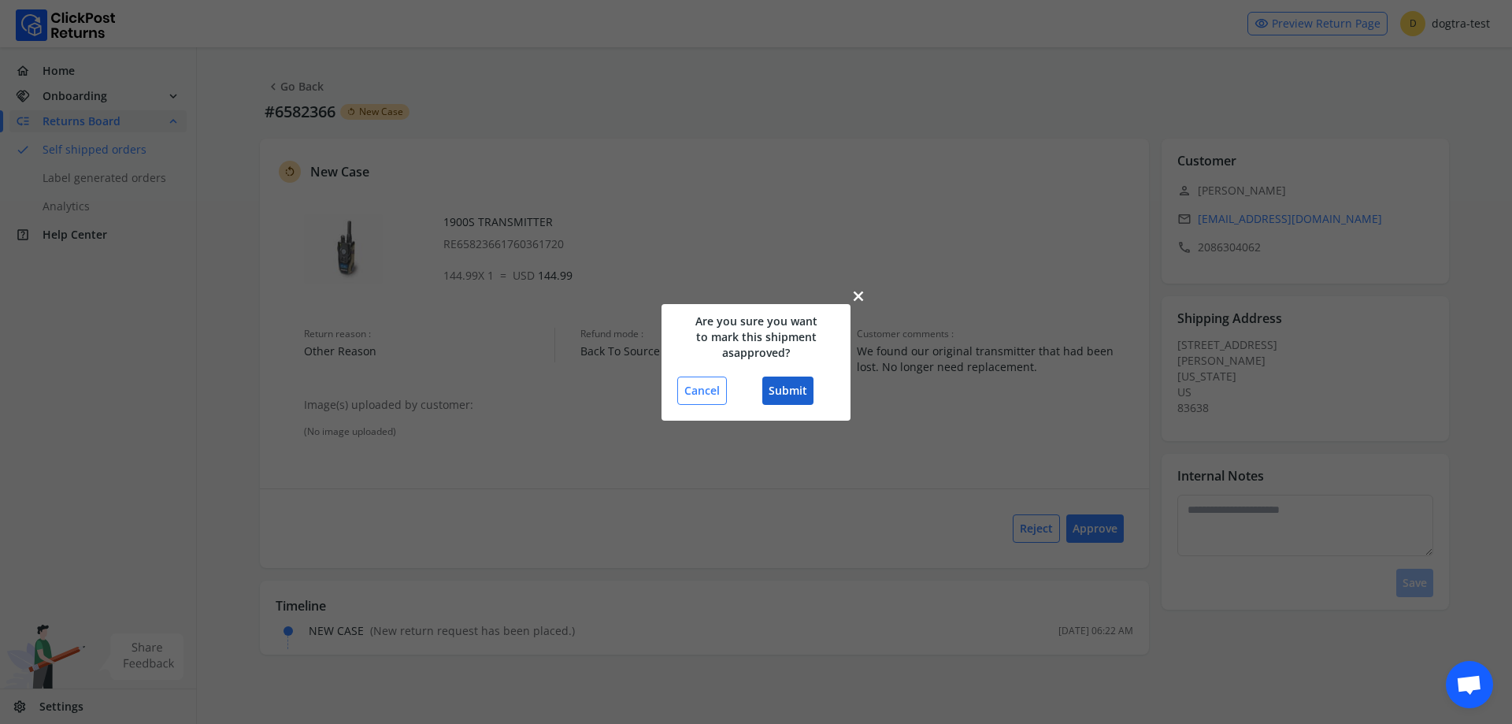
click at [788, 384] on button "Submit" at bounding box center [787, 391] width 51 height 28
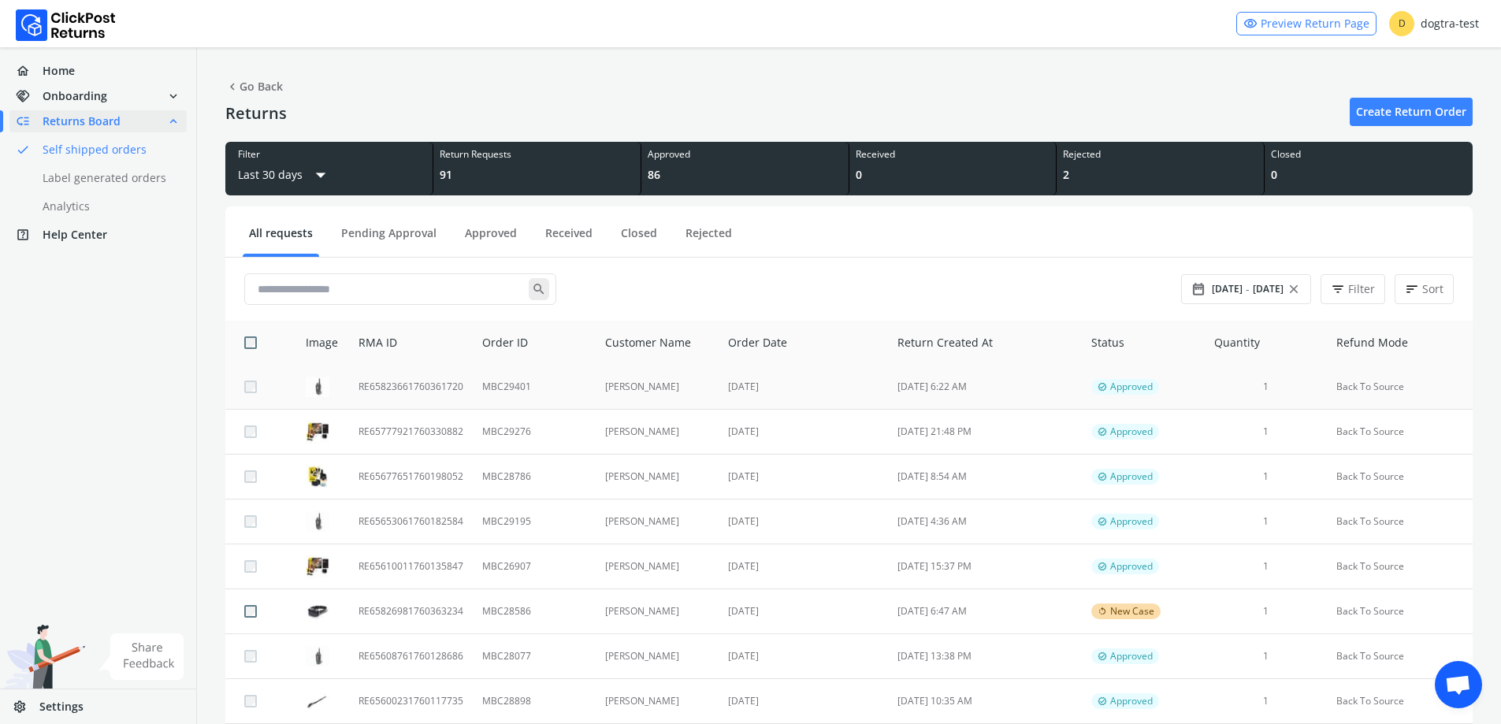
click at [557, 391] on td "MBC29401" at bounding box center [534, 387] width 122 height 45
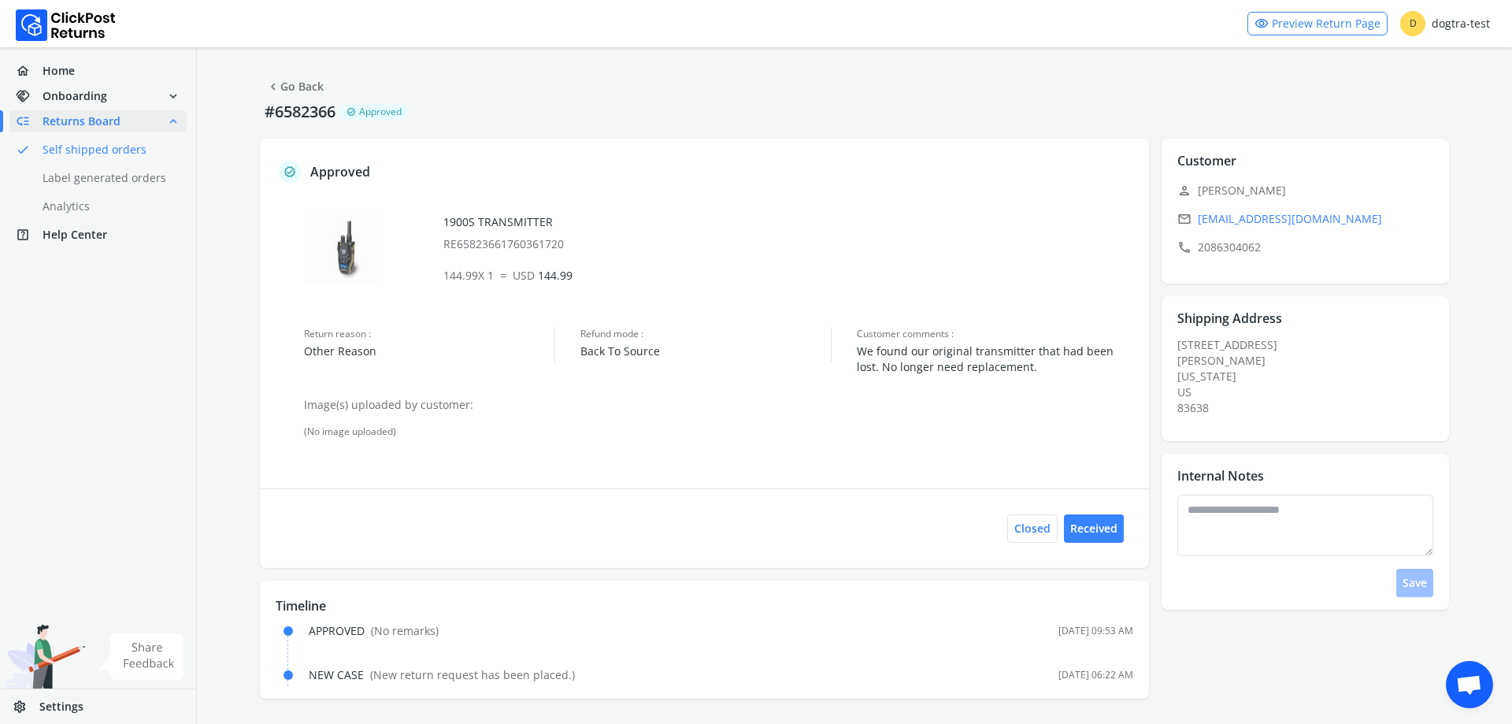
click at [294, 86] on link "chevron_left Go Back" at bounding box center [295, 87] width 58 height 22
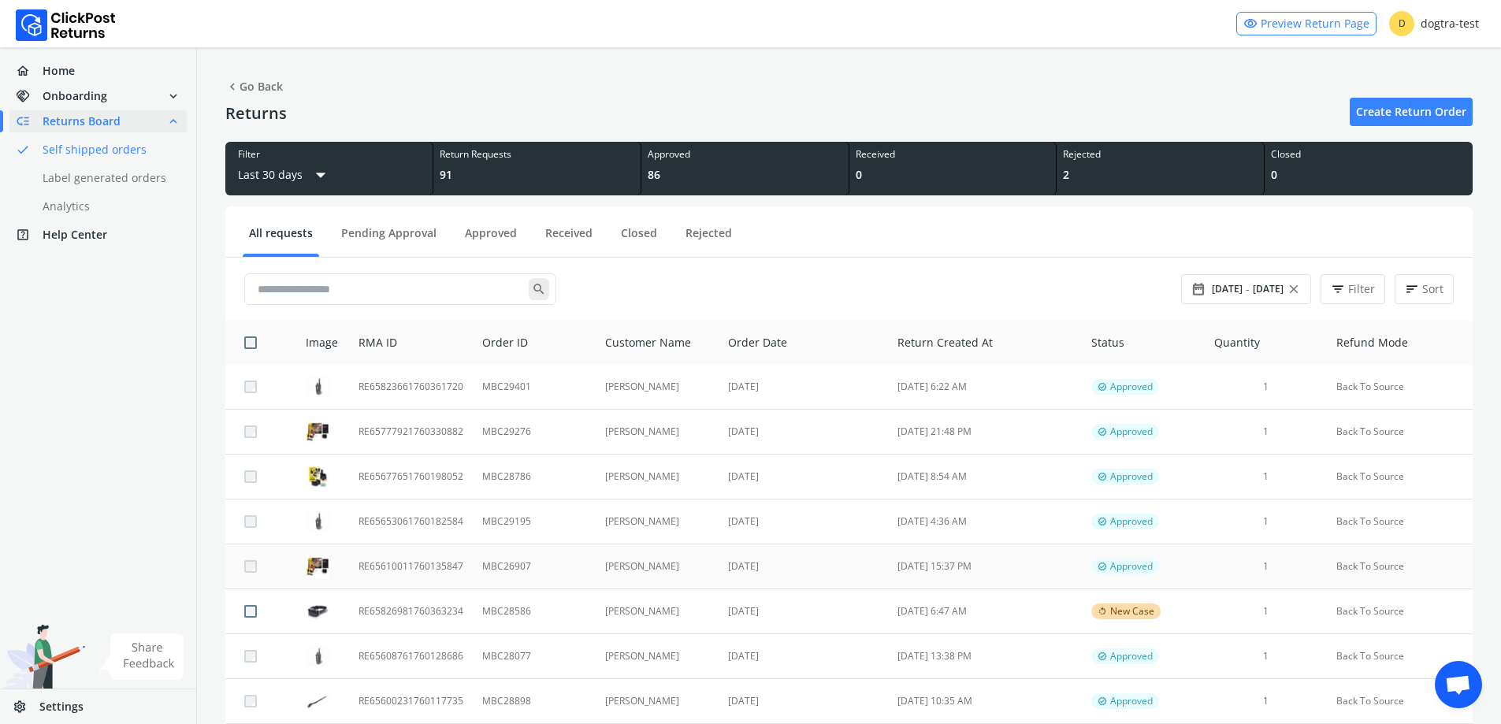
click at [786, 570] on td "[DATE]" at bounding box center [802, 566] width 169 height 45
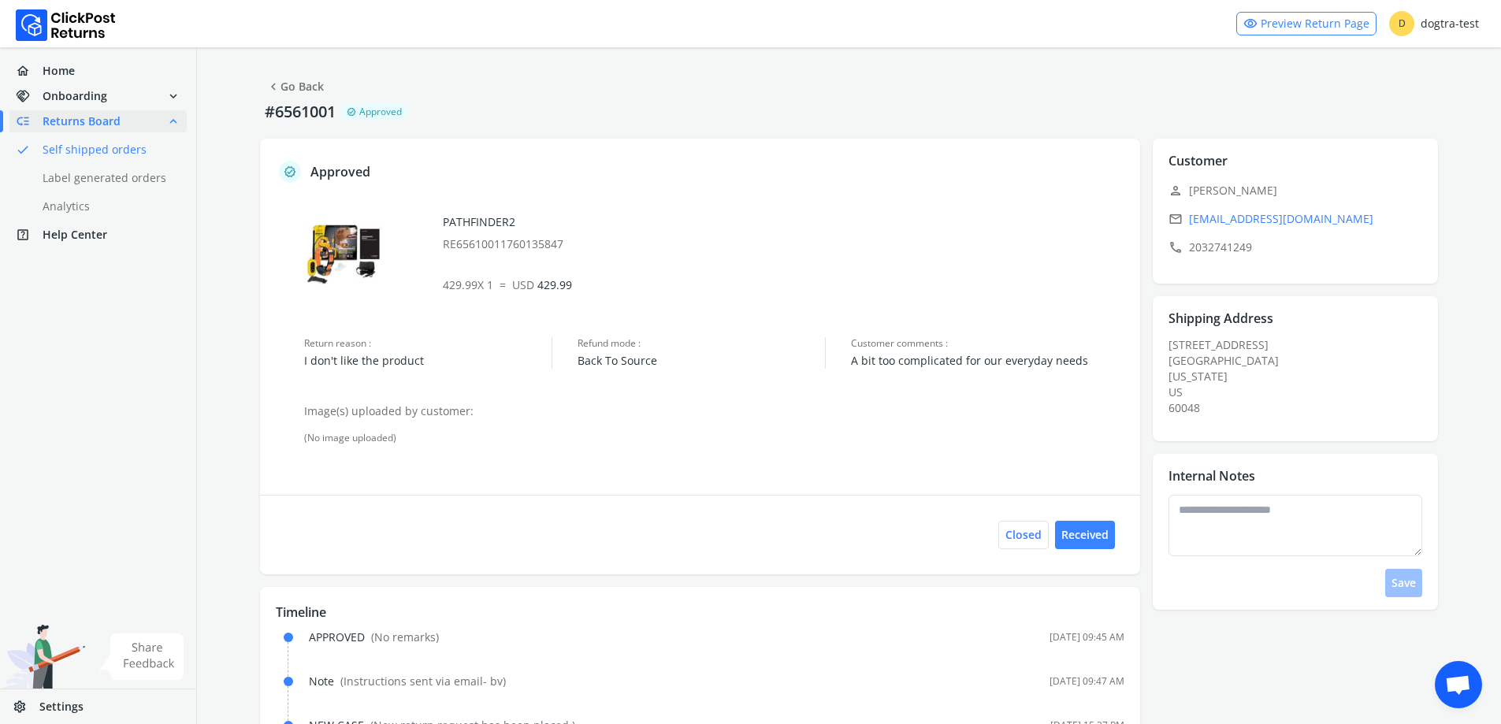
click at [292, 95] on link "chevron_left Go Back" at bounding box center [295, 87] width 58 height 22
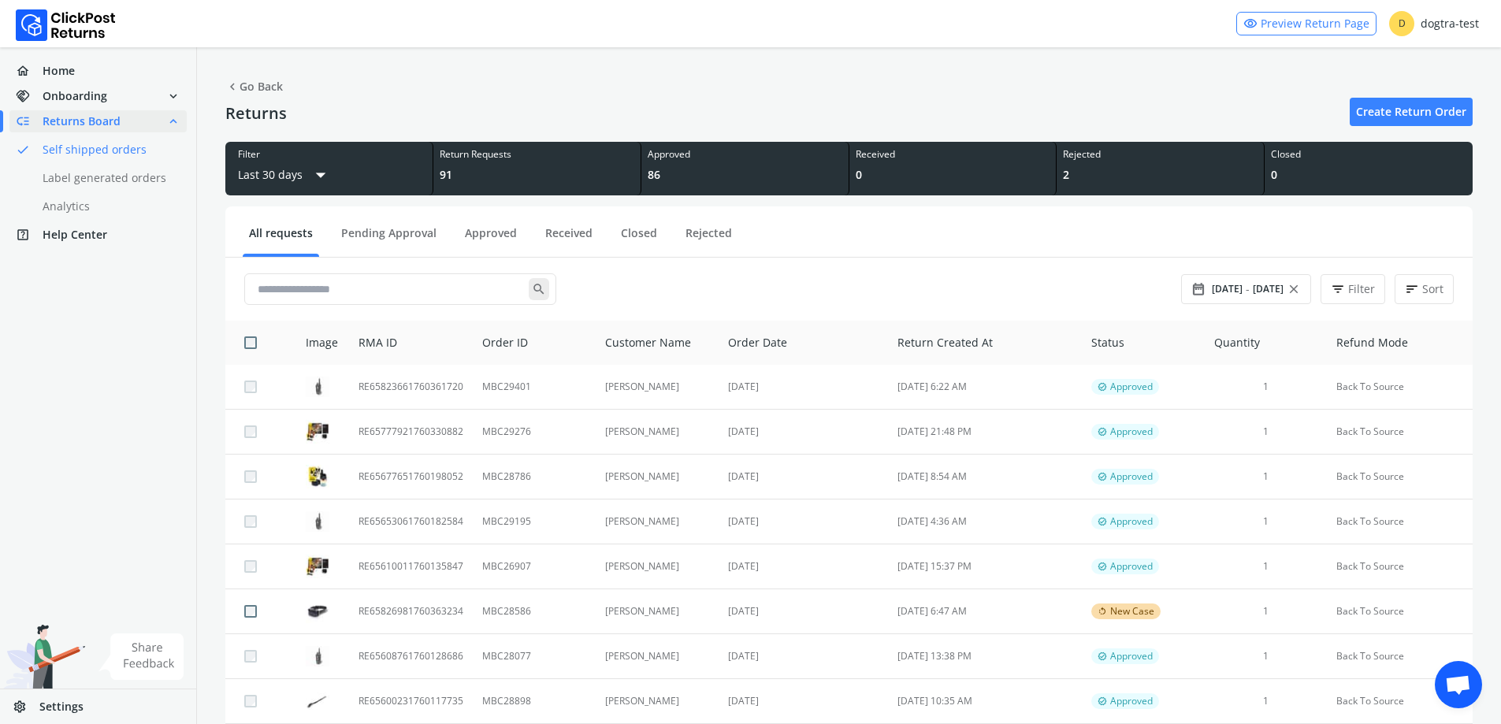
click at [1115, 102] on div "Returns Create Return Order" at bounding box center [848, 112] width 1247 height 28
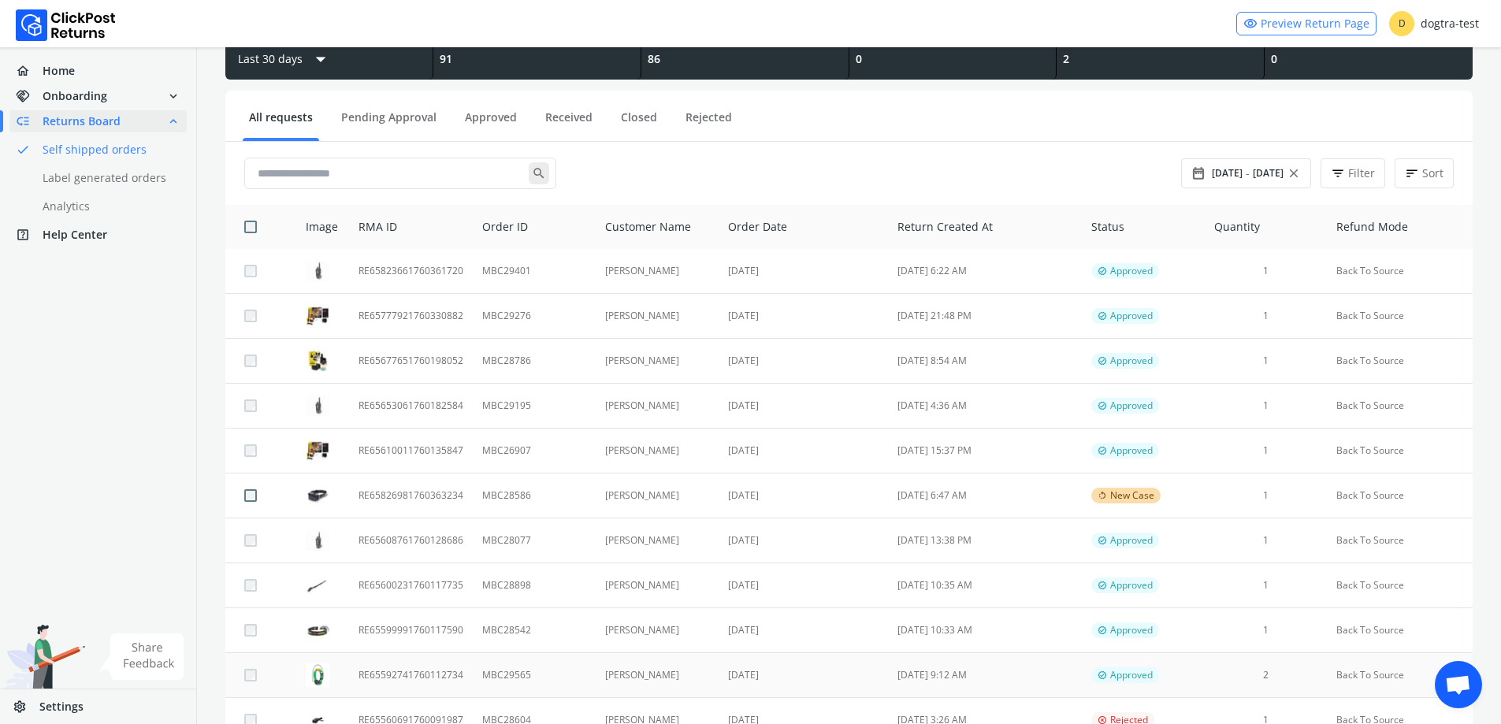
scroll to position [79, 0]
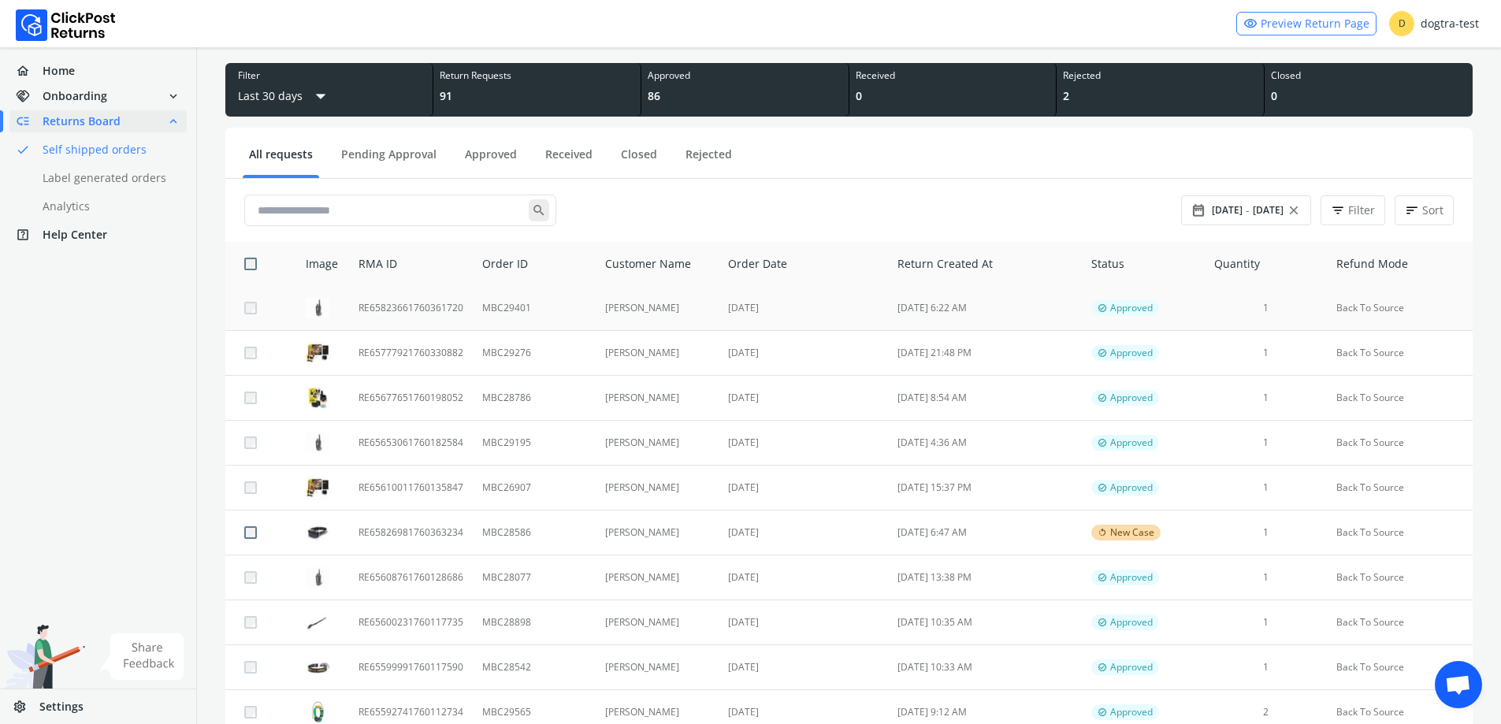
click at [579, 306] on td "MBC29401" at bounding box center [534, 308] width 122 height 45
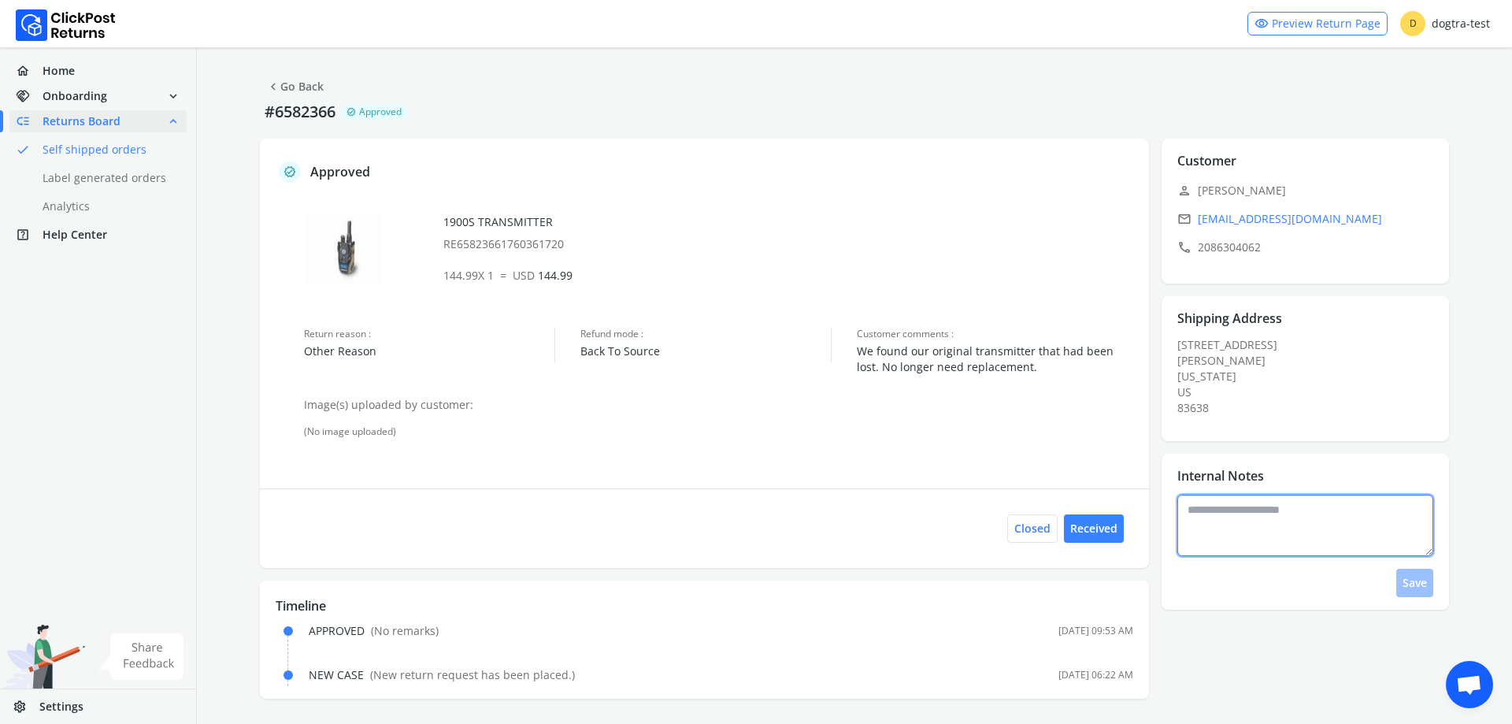
click at [1253, 532] on textarea at bounding box center [1306, 525] width 257 height 61
type textarea "**********"
click at [1422, 584] on button "Save" at bounding box center [1415, 583] width 37 height 28
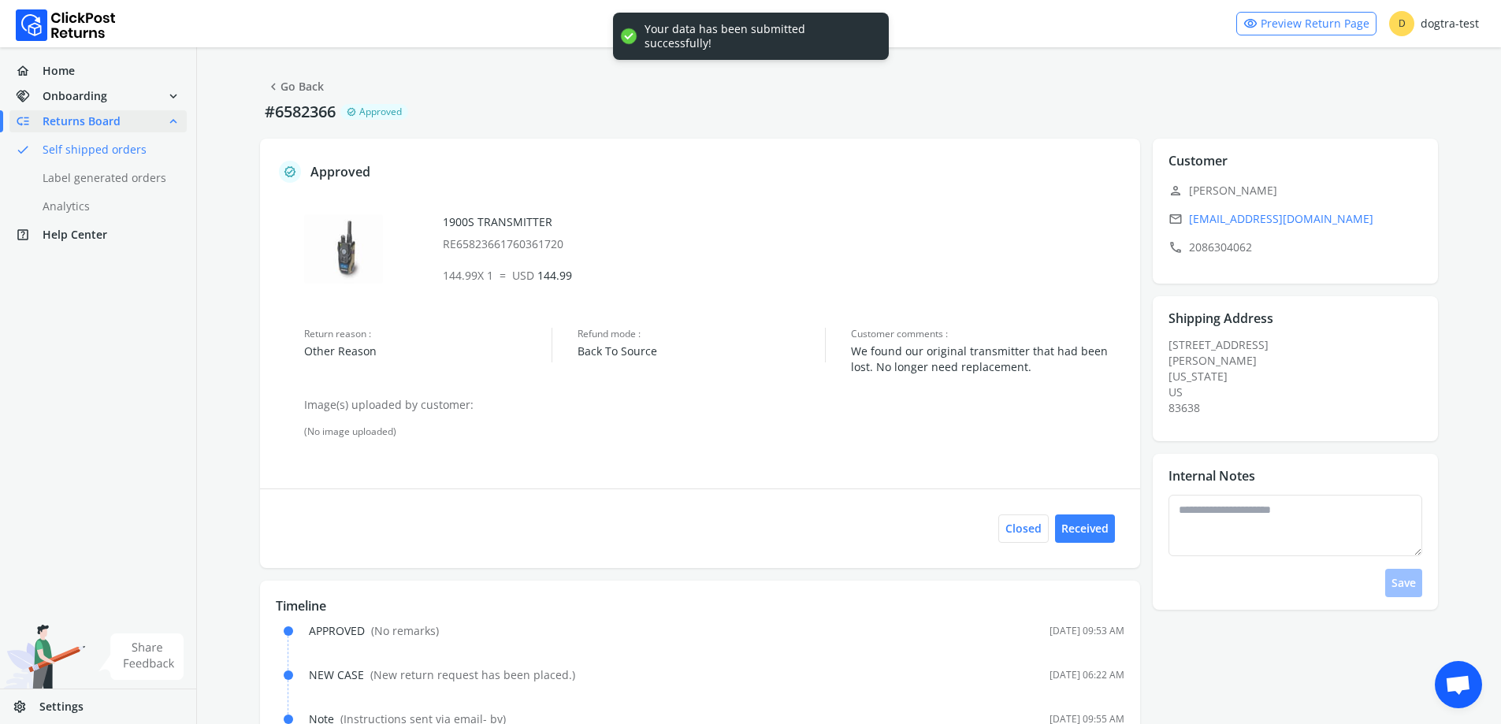
click at [293, 87] on link "chevron_left Go Back" at bounding box center [295, 87] width 58 height 22
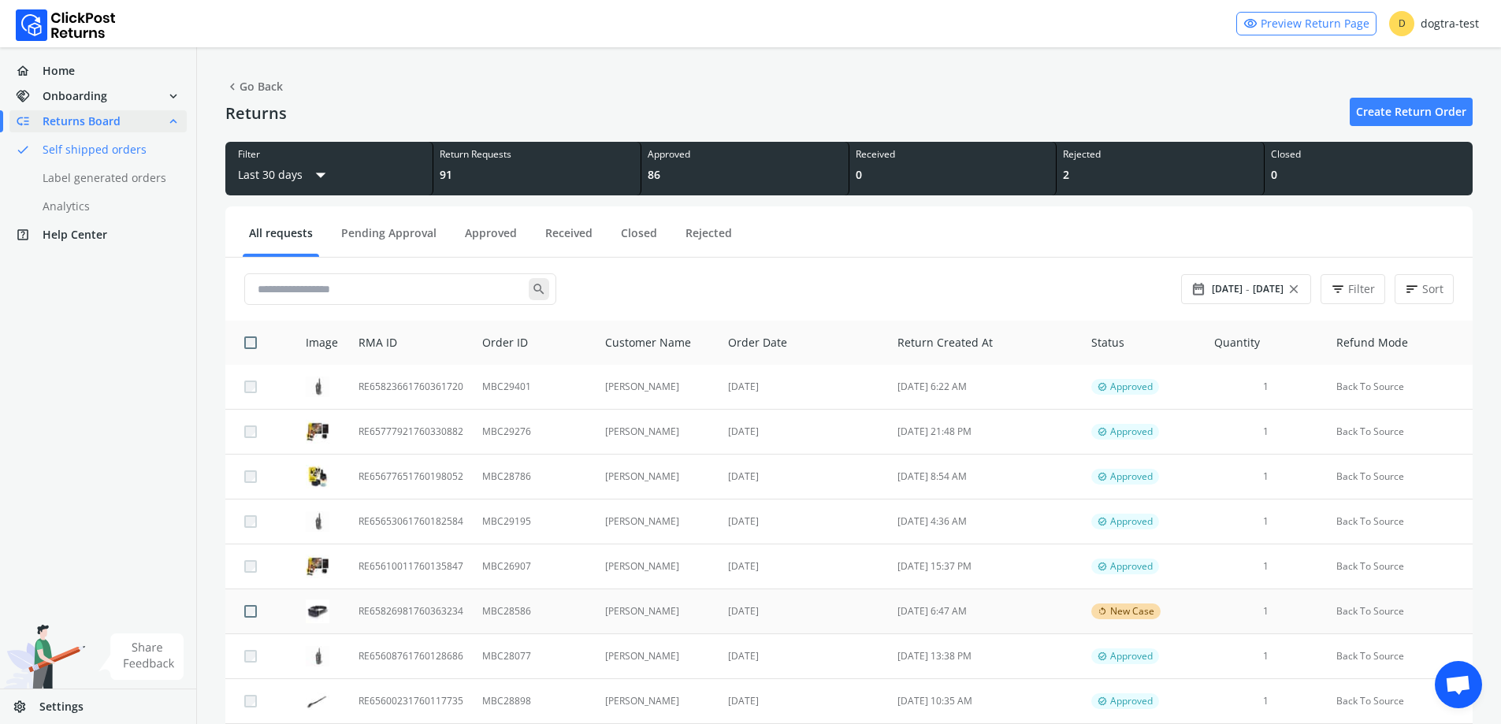
scroll to position [158, 0]
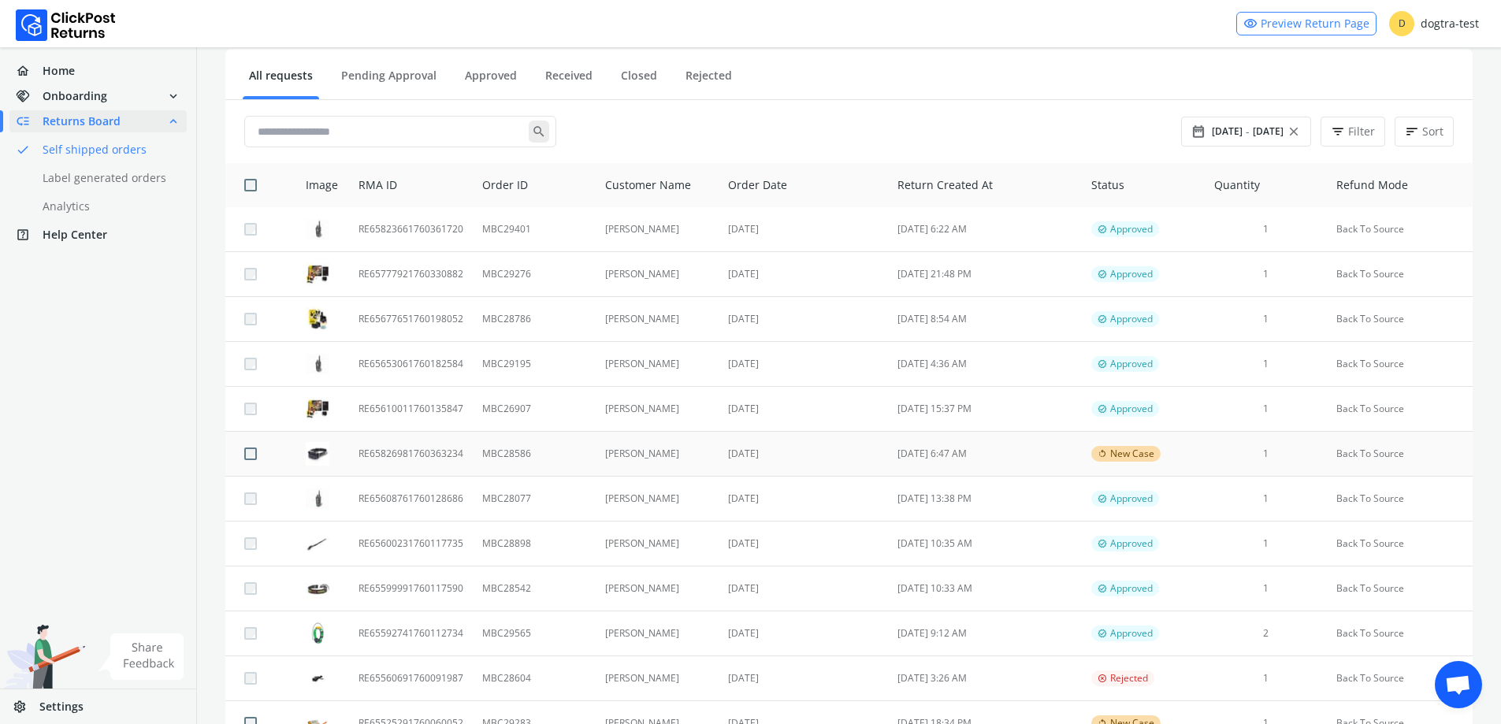
click at [703, 448] on td "[PERSON_NAME]" at bounding box center [657, 454] width 124 height 45
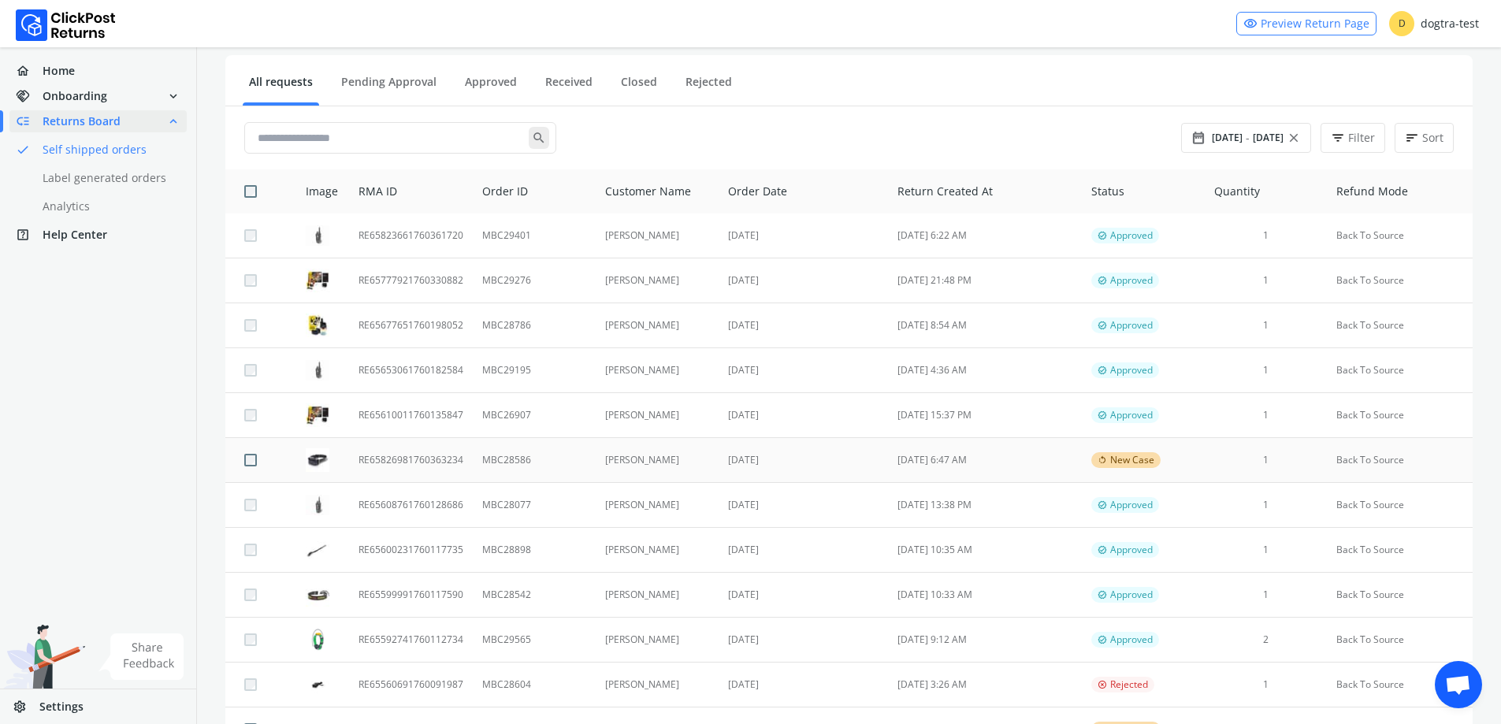
scroll to position [158, 0]
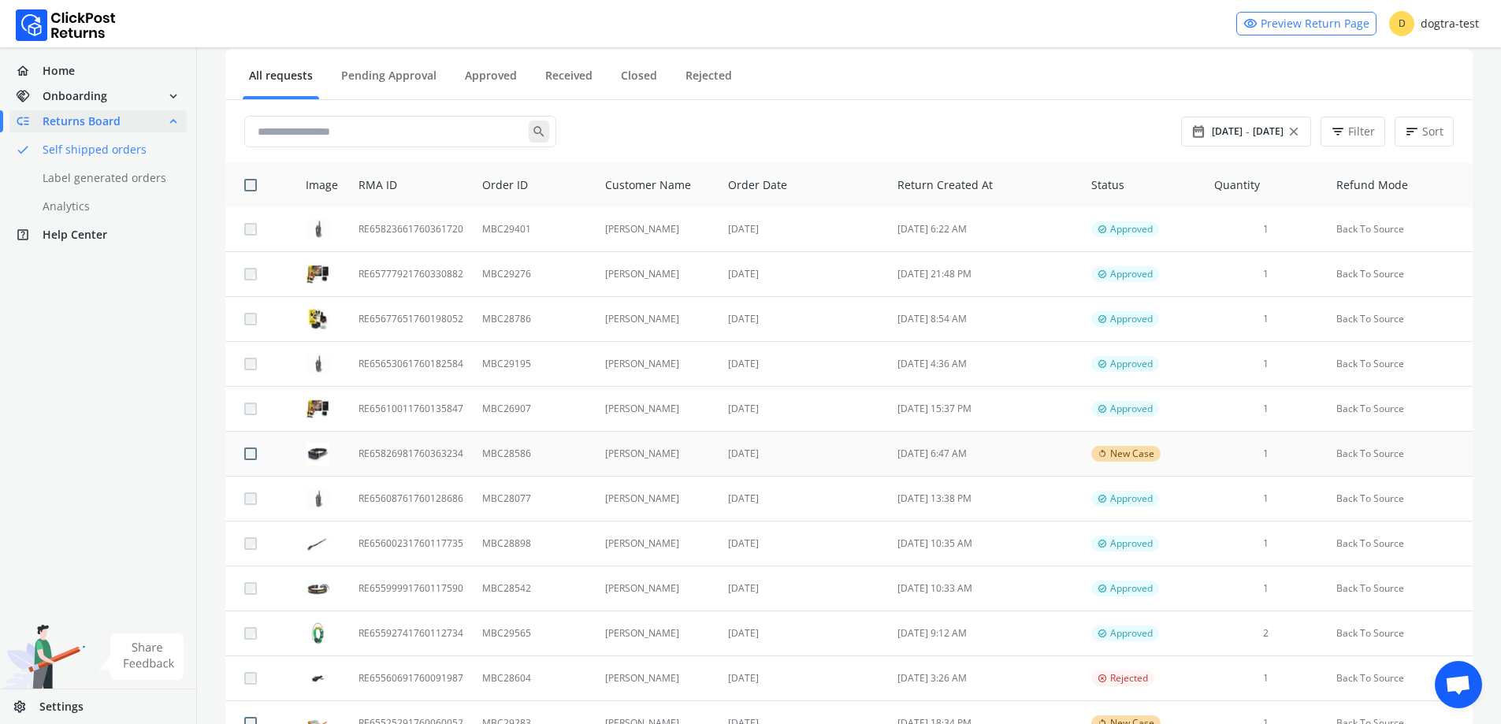
click at [541, 439] on td "MBC28586" at bounding box center [534, 454] width 122 height 45
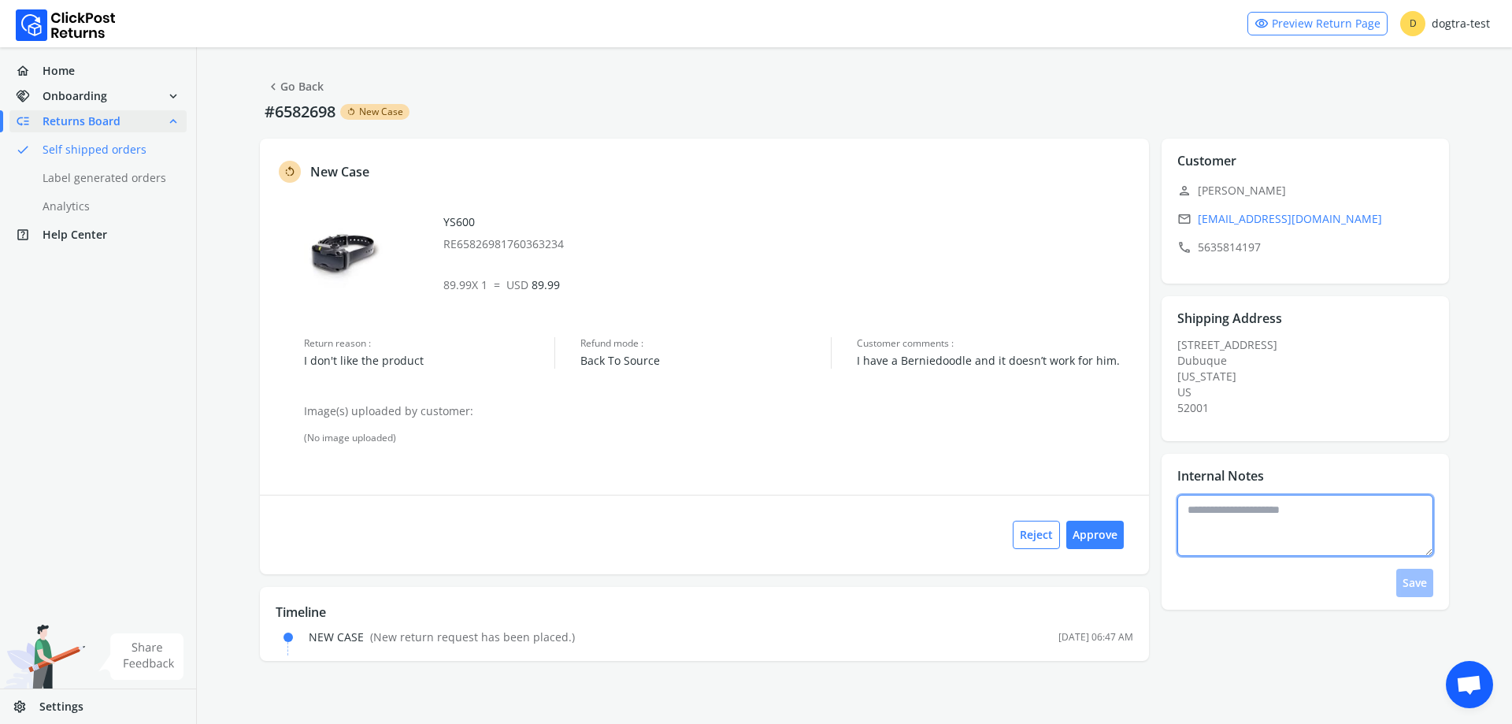
click at [1226, 523] on textarea at bounding box center [1306, 525] width 257 height 61
type textarea "**********"
click at [1420, 582] on button "Save" at bounding box center [1415, 583] width 37 height 28
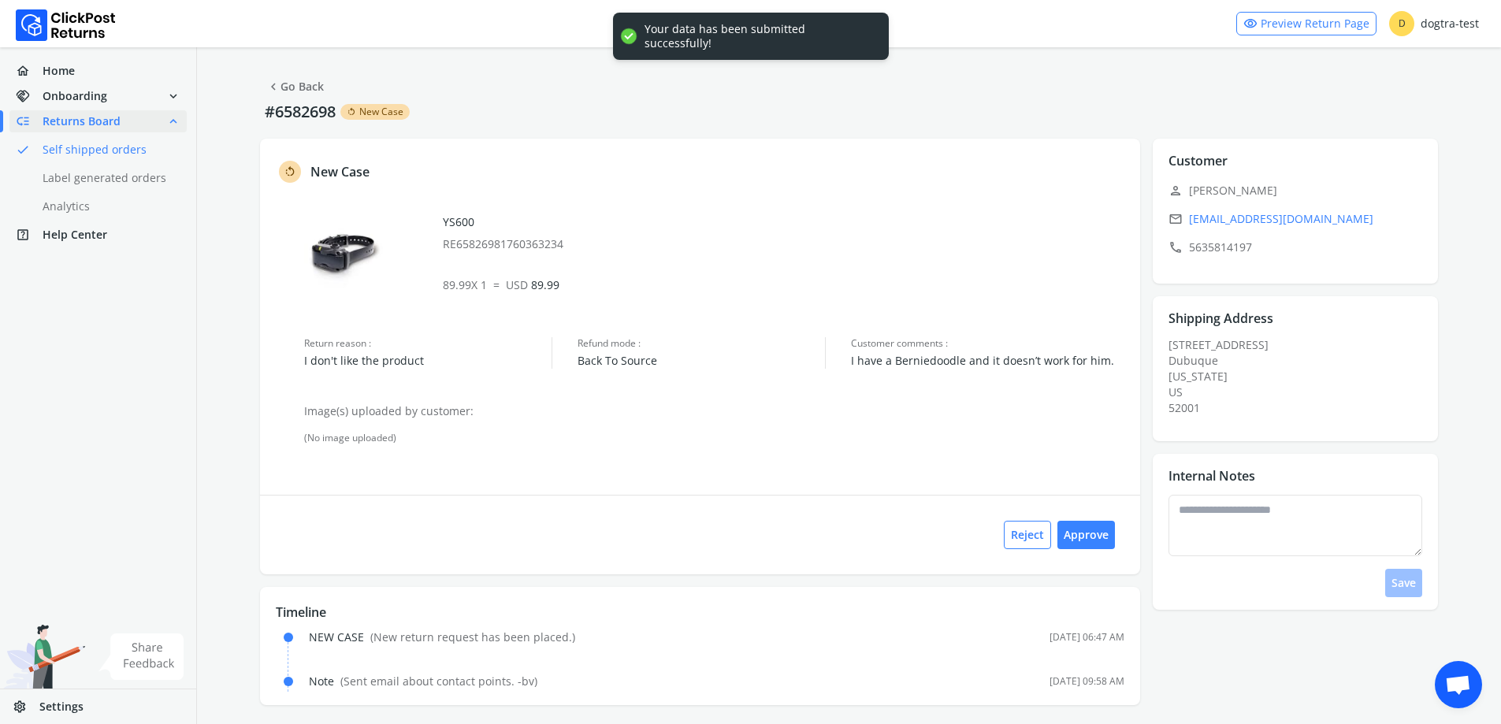
click at [302, 90] on link "chevron_left Go Back" at bounding box center [295, 87] width 58 height 22
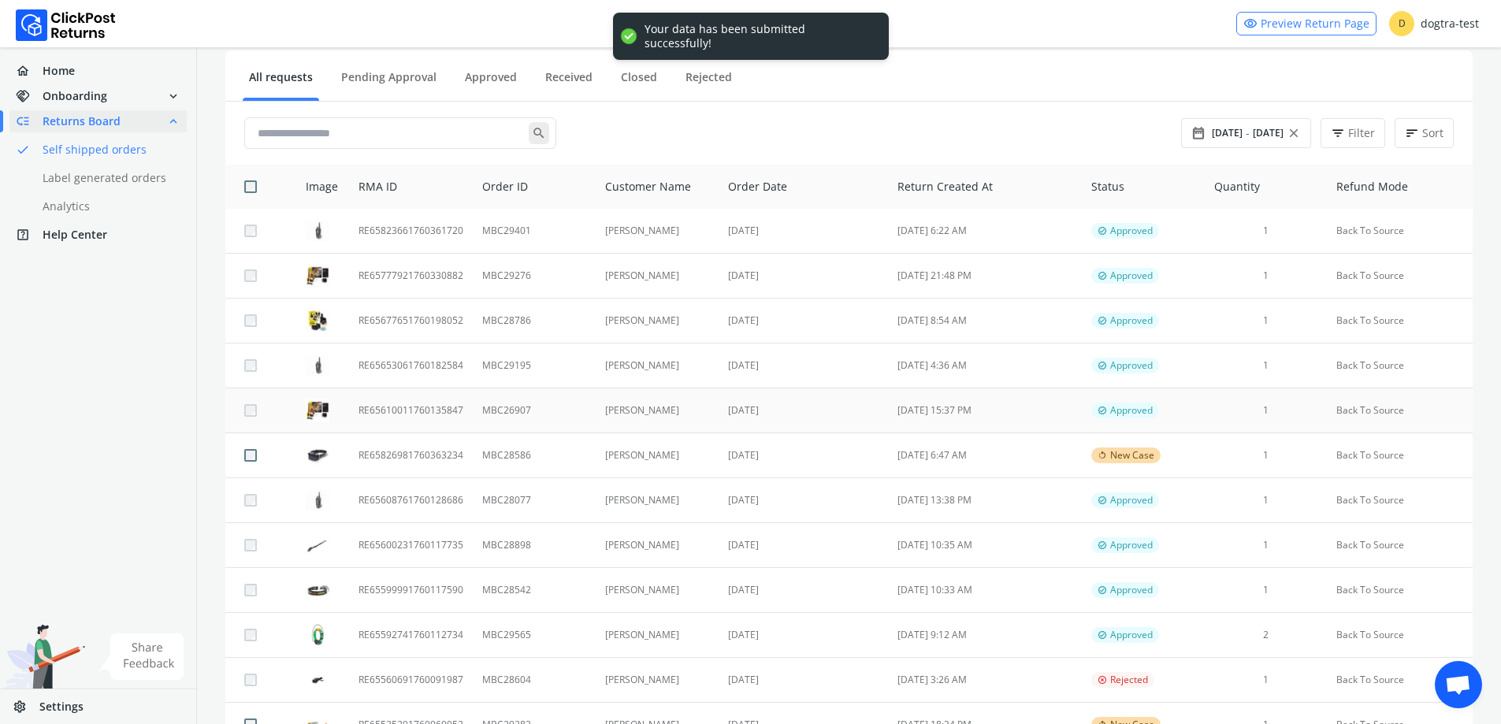
scroll to position [158, 0]
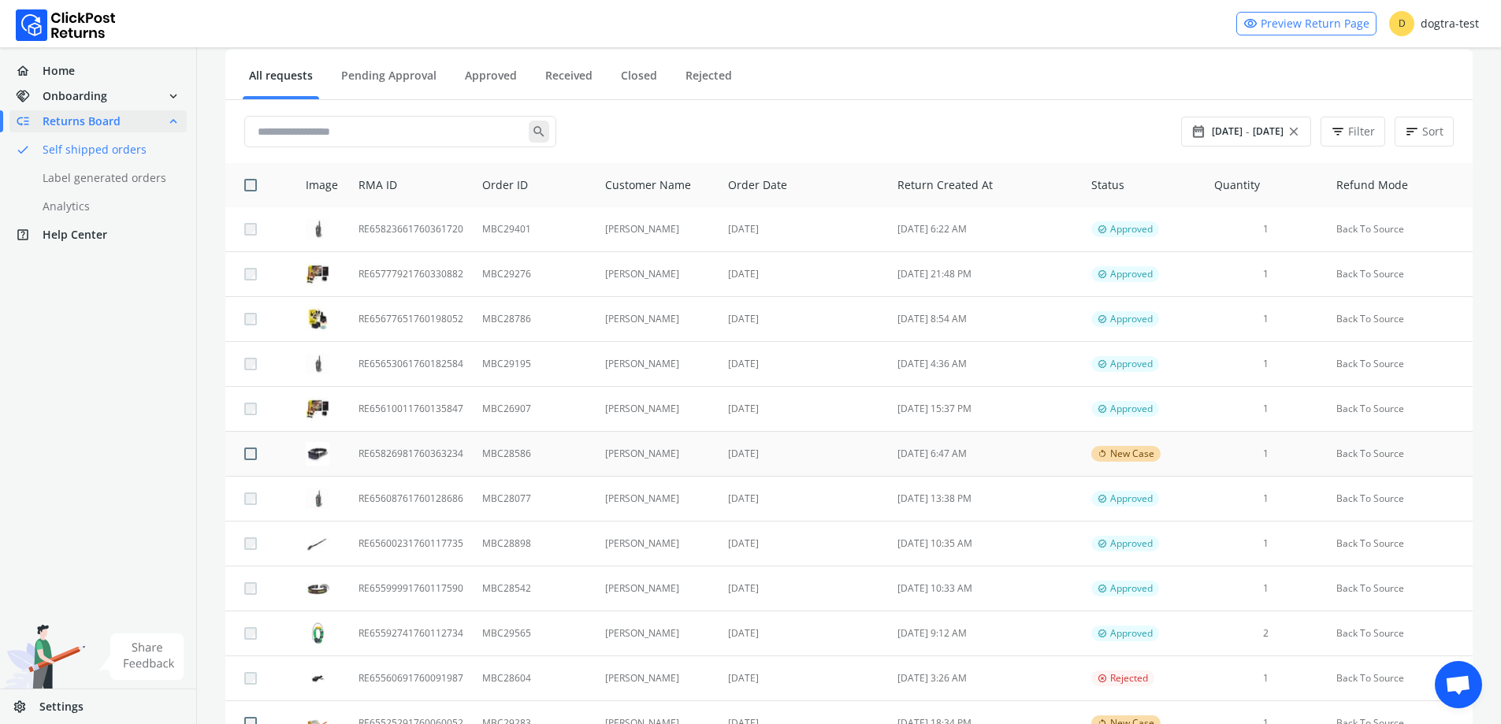
click at [801, 457] on td "[DATE]" at bounding box center [802, 454] width 169 height 45
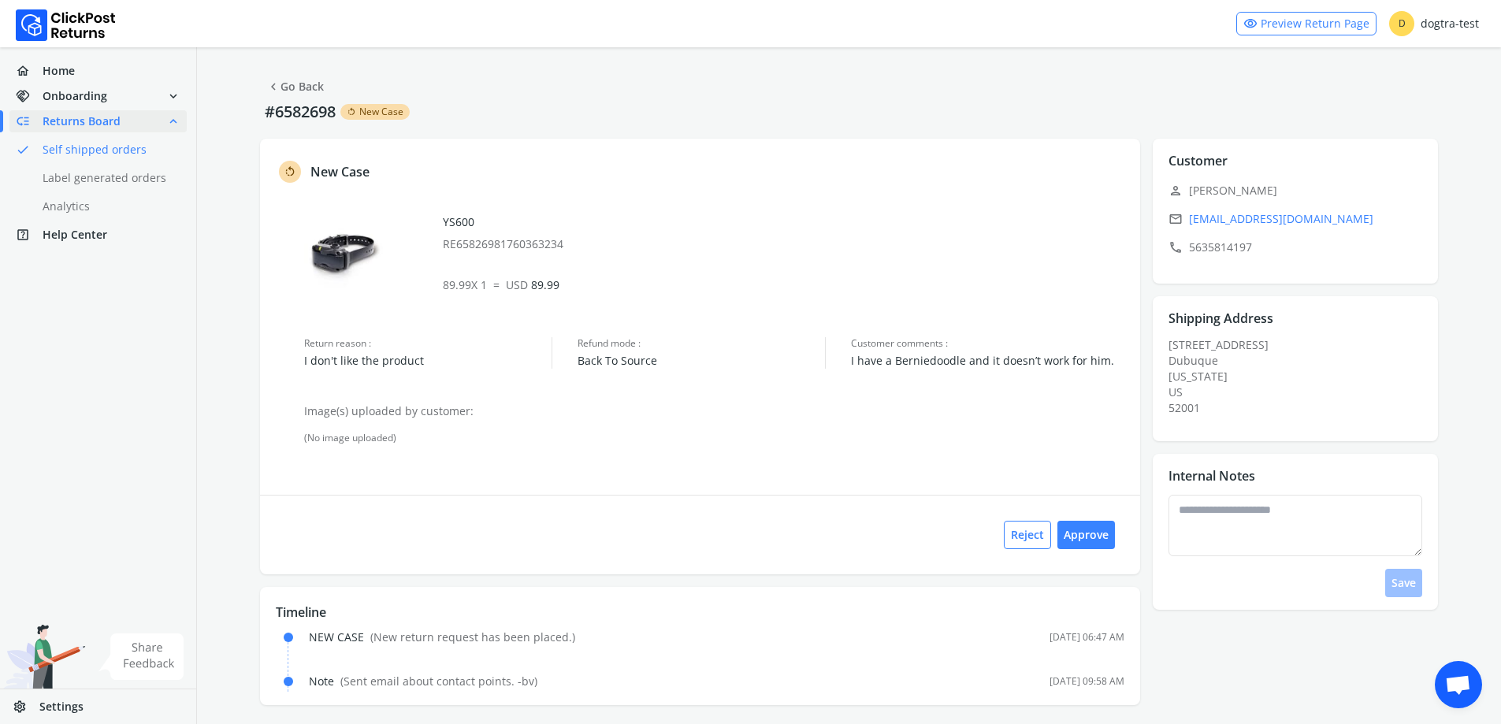
click at [299, 91] on link "chevron_left Go Back" at bounding box center [295, 87] width 58 height 22
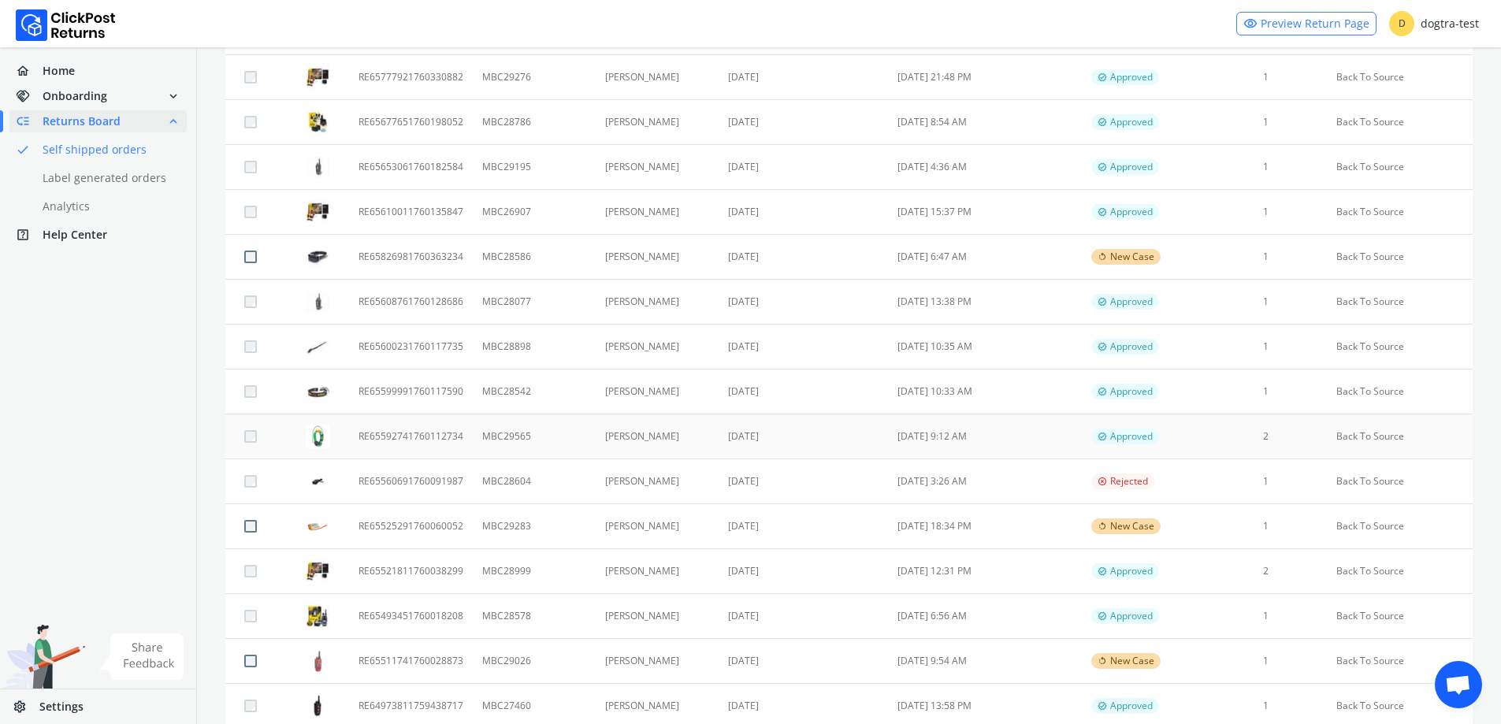
scroll to position [473, 0]
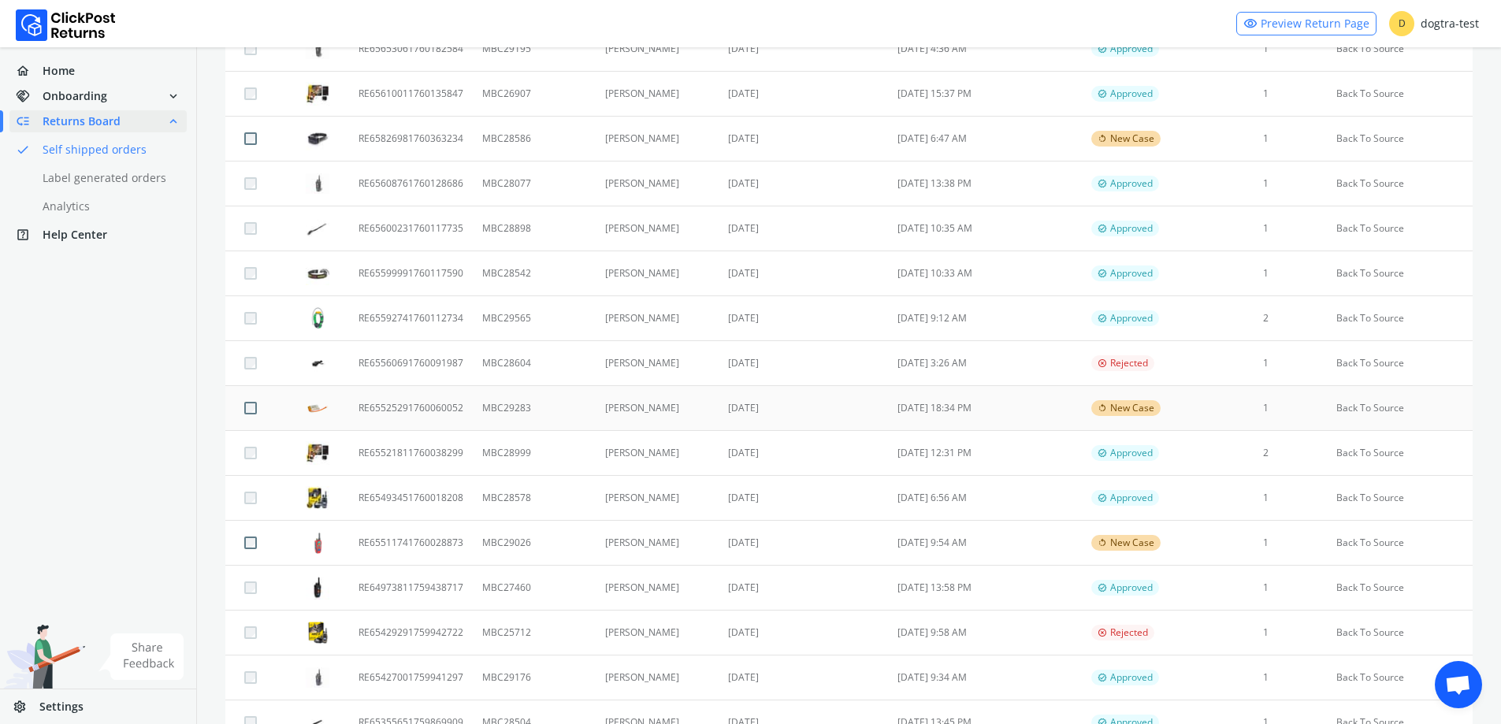
click at [817, 403] on td "[DATE]" at bounding box center [802, 408] width 169 height 45
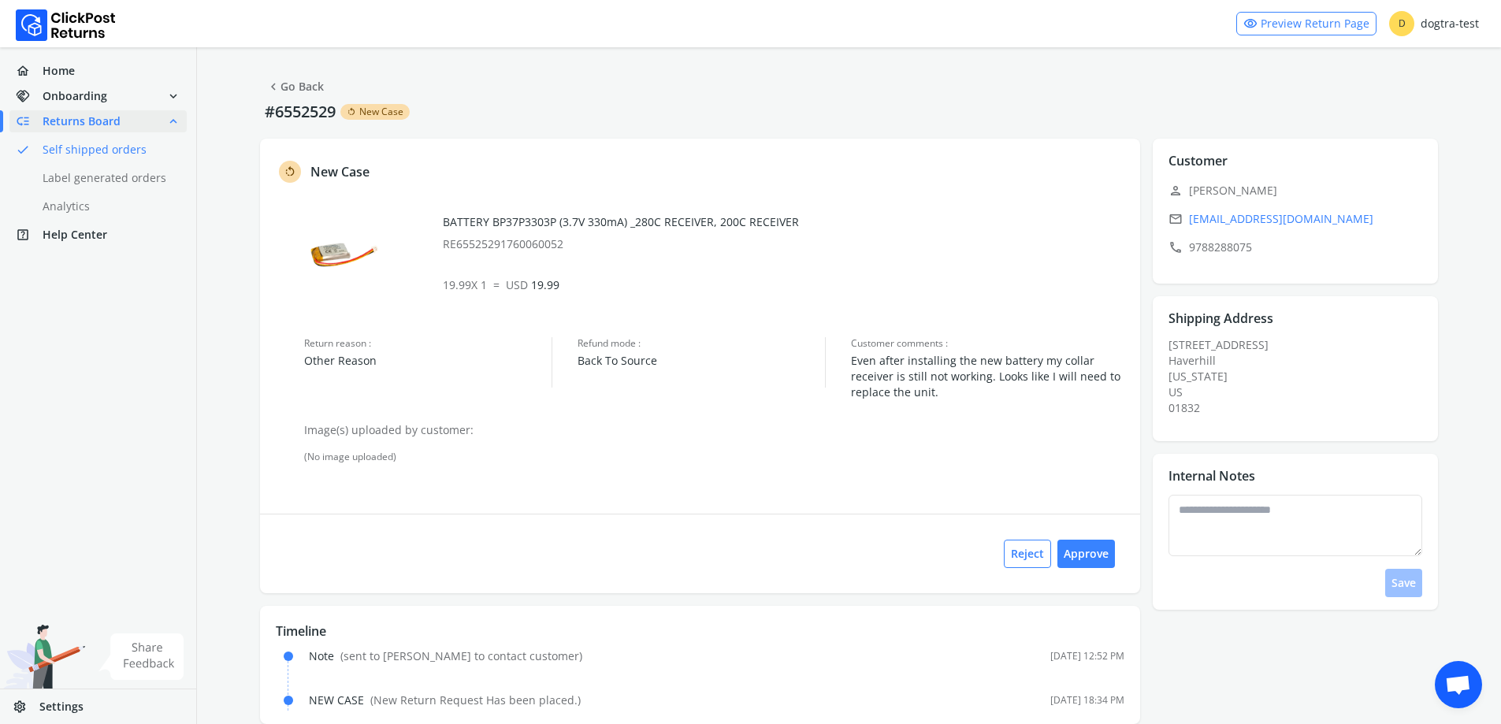
click at [295, 83] on link "chevron_left Go Back" at bounding box center [295, 87] width 58 height 22
